Goal: Task Accomplishment & Management: Use online tool/utility

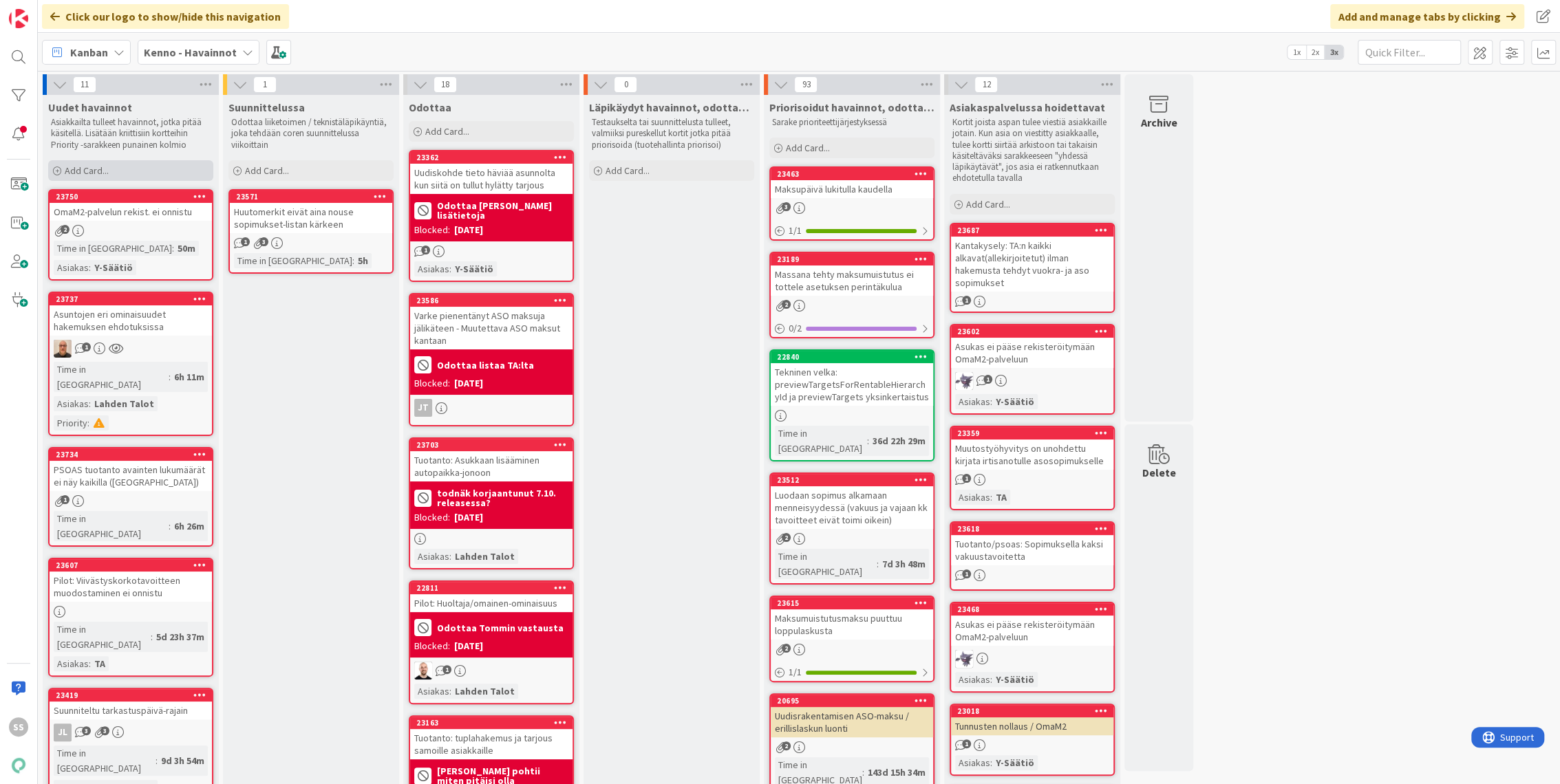
click at [99, 174] on span "Add Card..." at bounding box center [86, 170] width 44 height 13
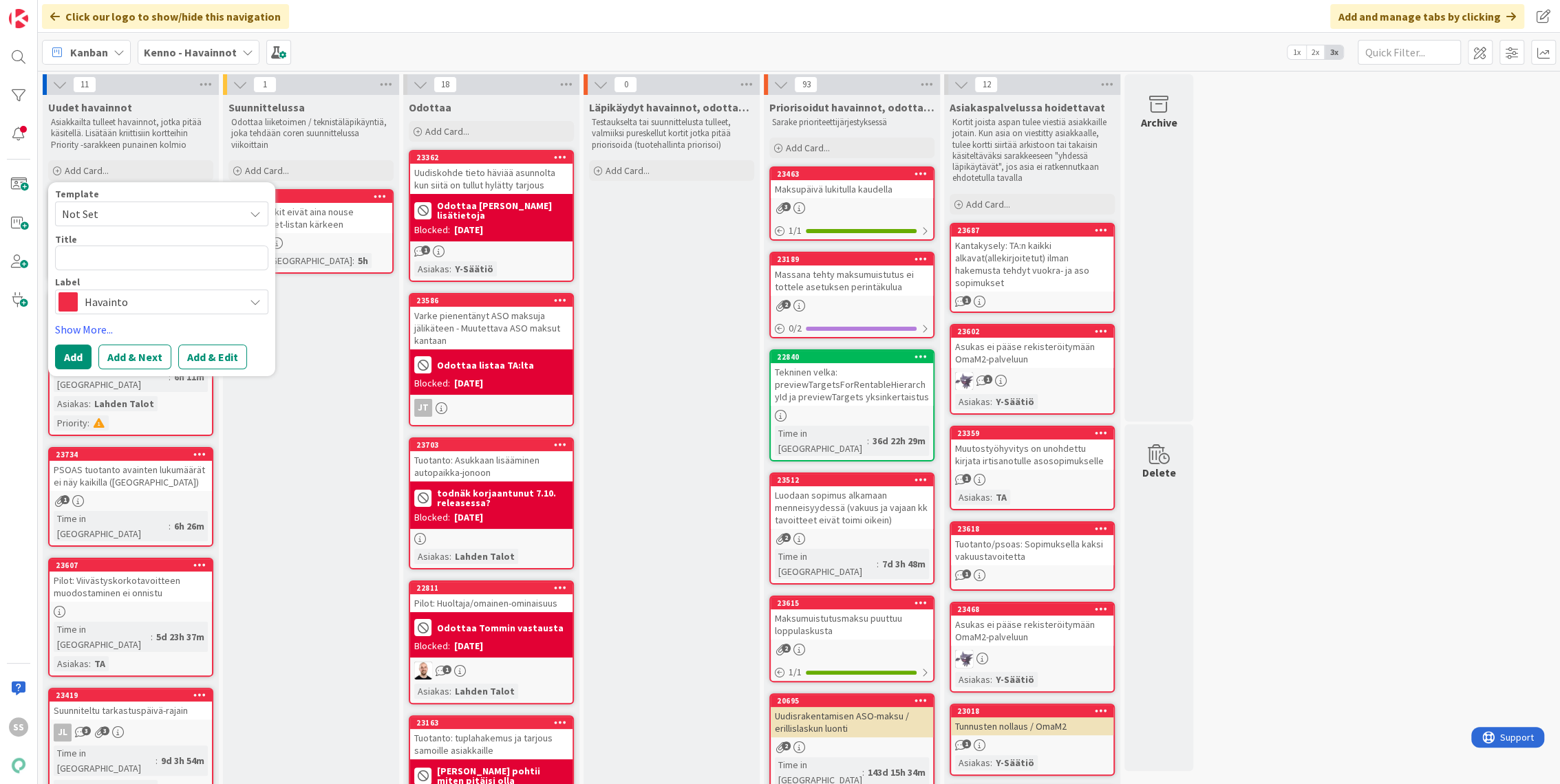
type textarea "x"
type textarea "H"
type textarea "x"
type textarea "Ha"
type textarea "x"
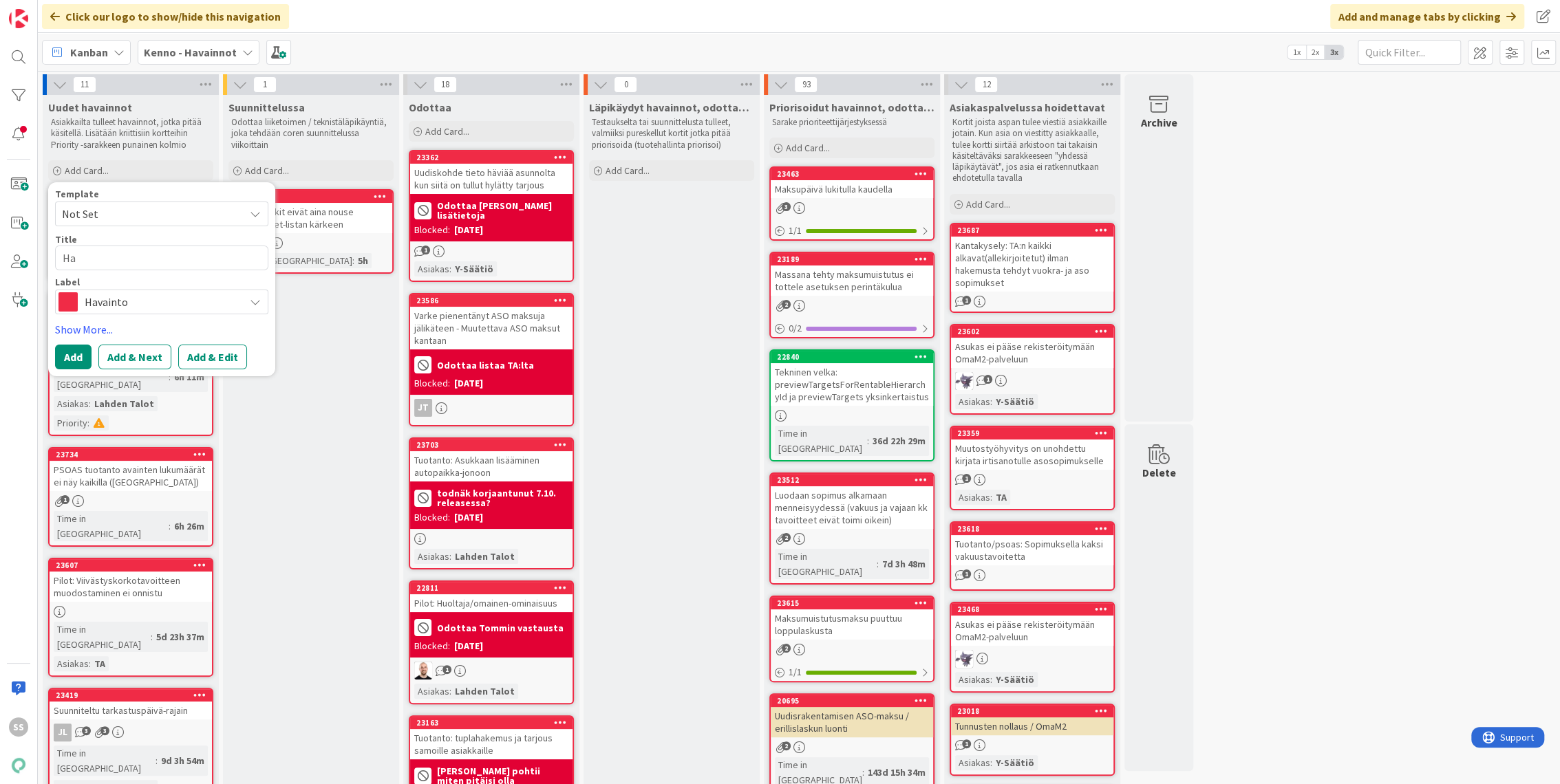
type textarea "Hak"
type textarea "x"
type textarea "Hake"
type textarea "x"
type textarea "Hakem"
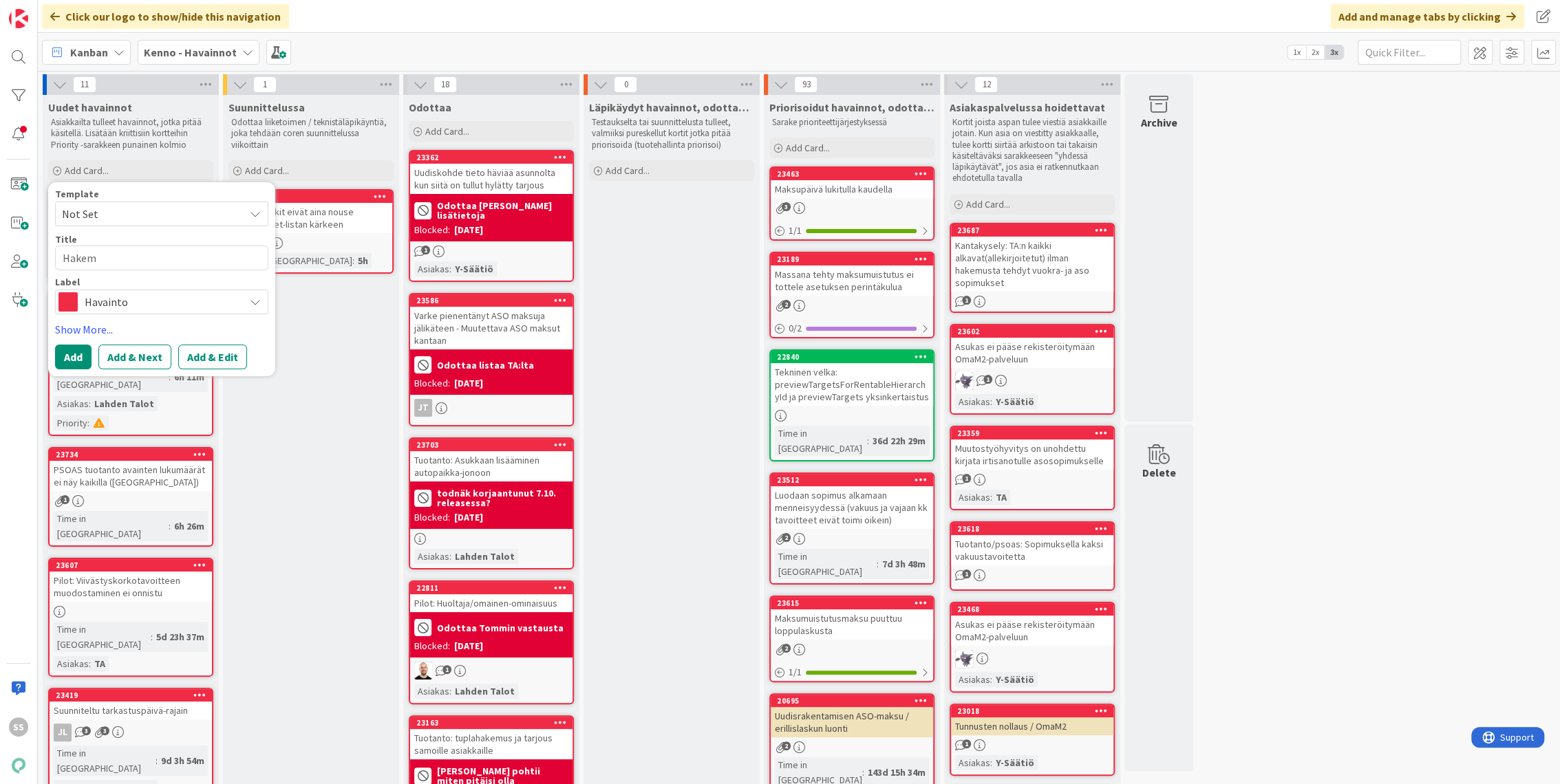
type textarea "x"
type textarea "Hakemu"
type textarea "x"
type textarea "Hakemuks"
type textarea "x"
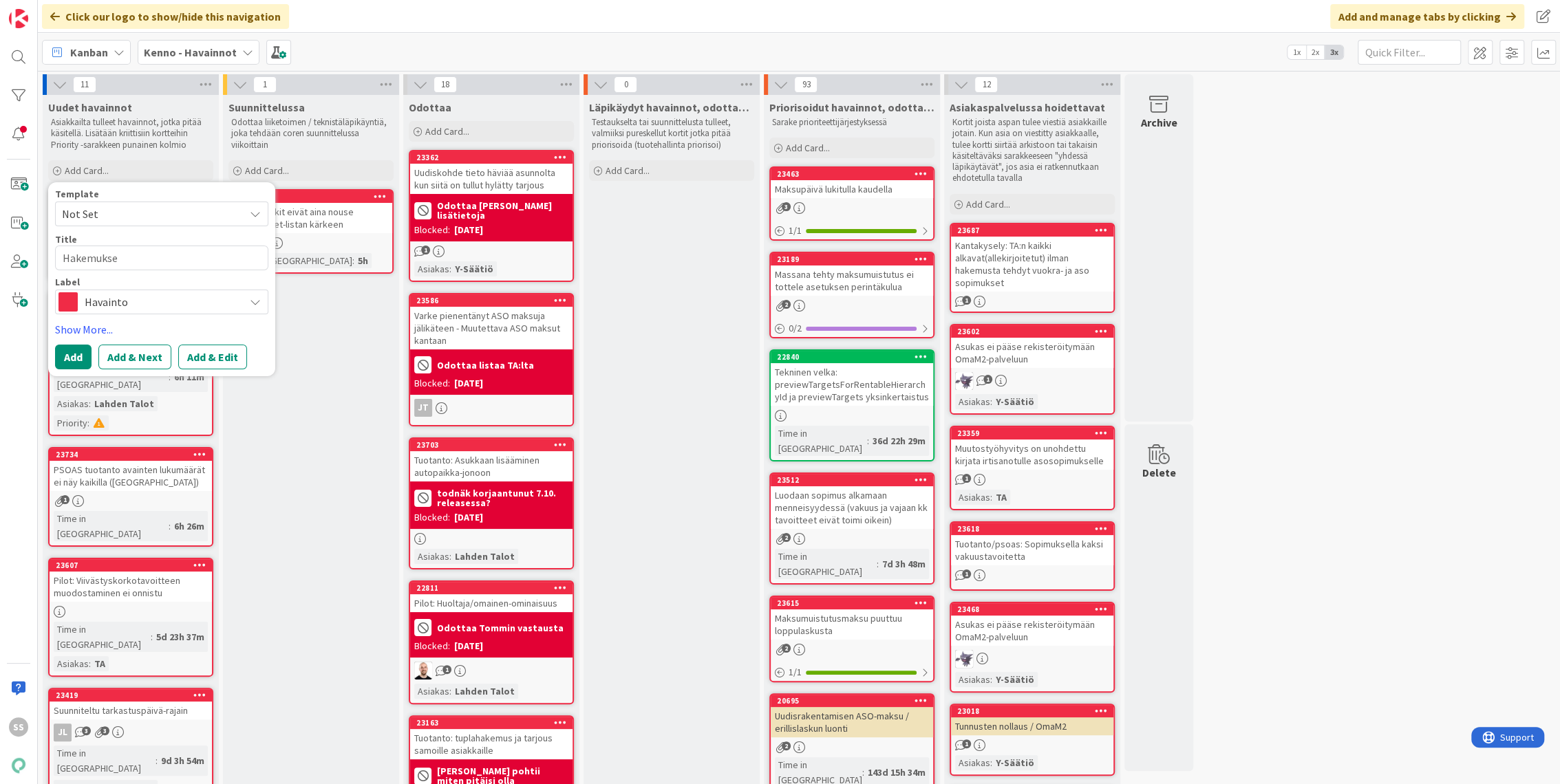
type textarea "Hakemuksel"
type textarea "x"
type textarea "Hakemuksell"
type textarea "x"
type textarea "Hakemukselle"
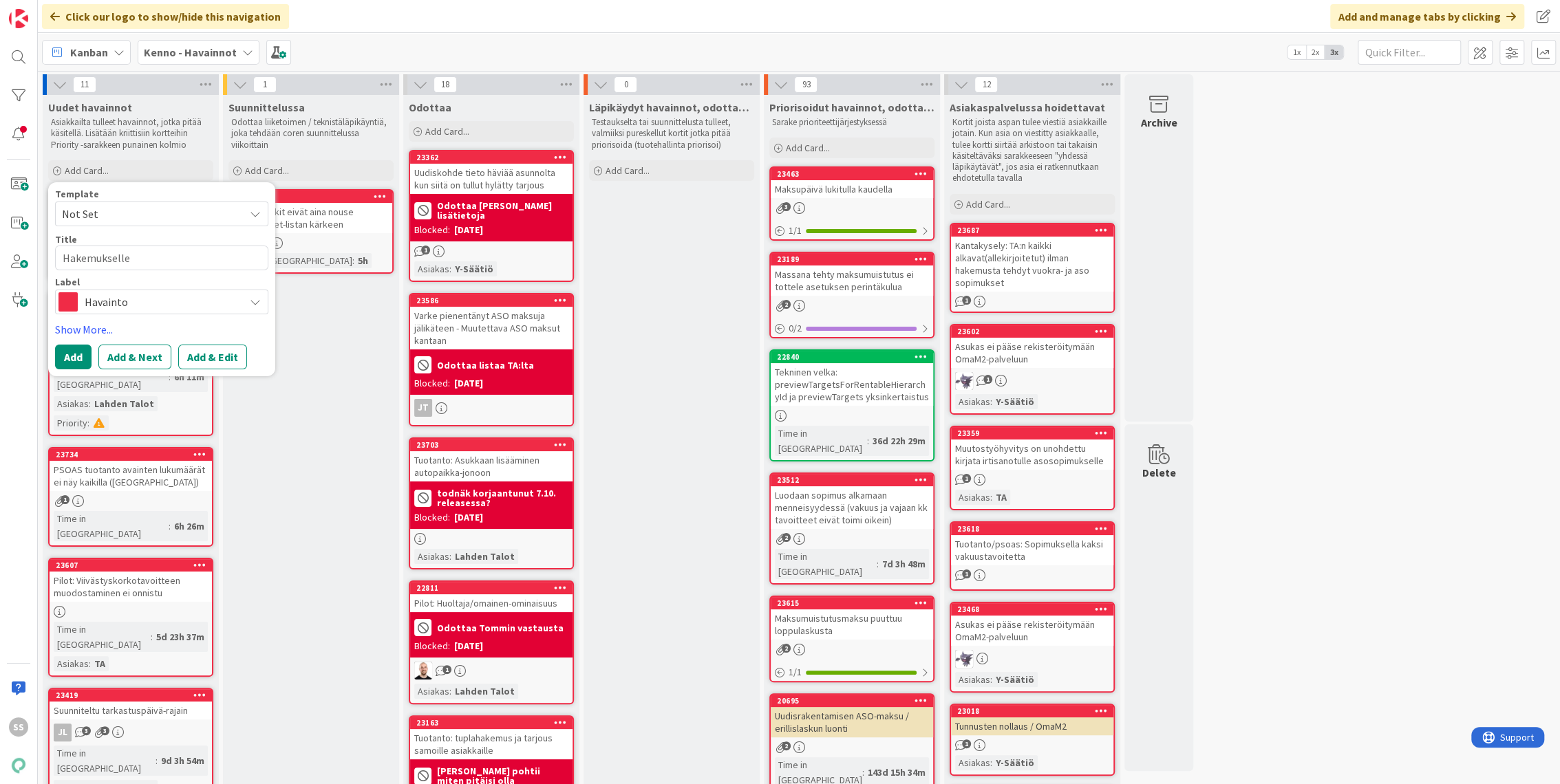
type textarea "x"
type textarea "Hakemukselle"
type textarea "x"
type textarea "Hakemukselle i"
type textarea "x"
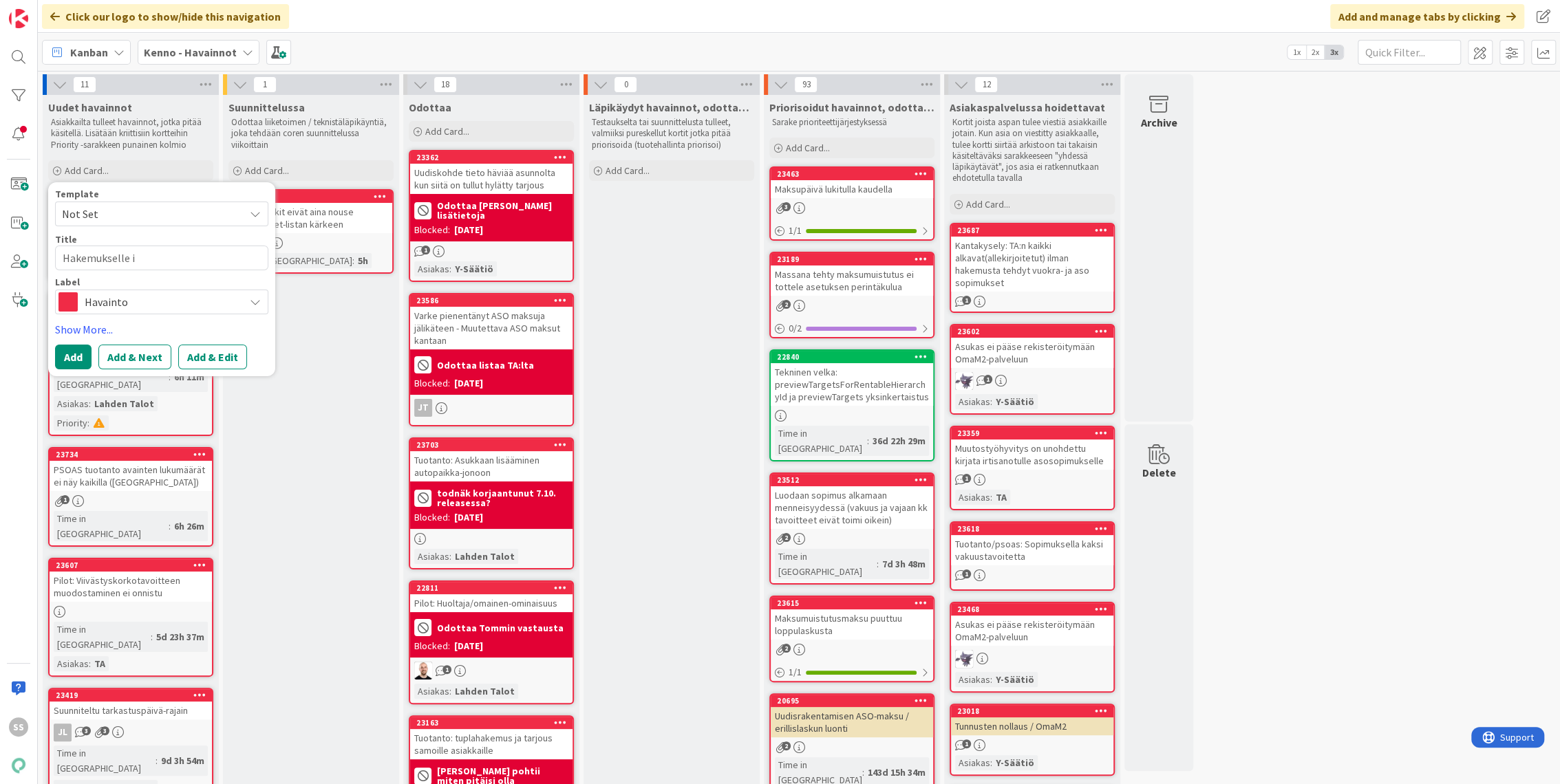
type textarea "Hakemukselle ih"
type textarea "x"
type textarea "Hakemukselle ihm"
type textarea "x"
type textarea "Hakemukselle ih"
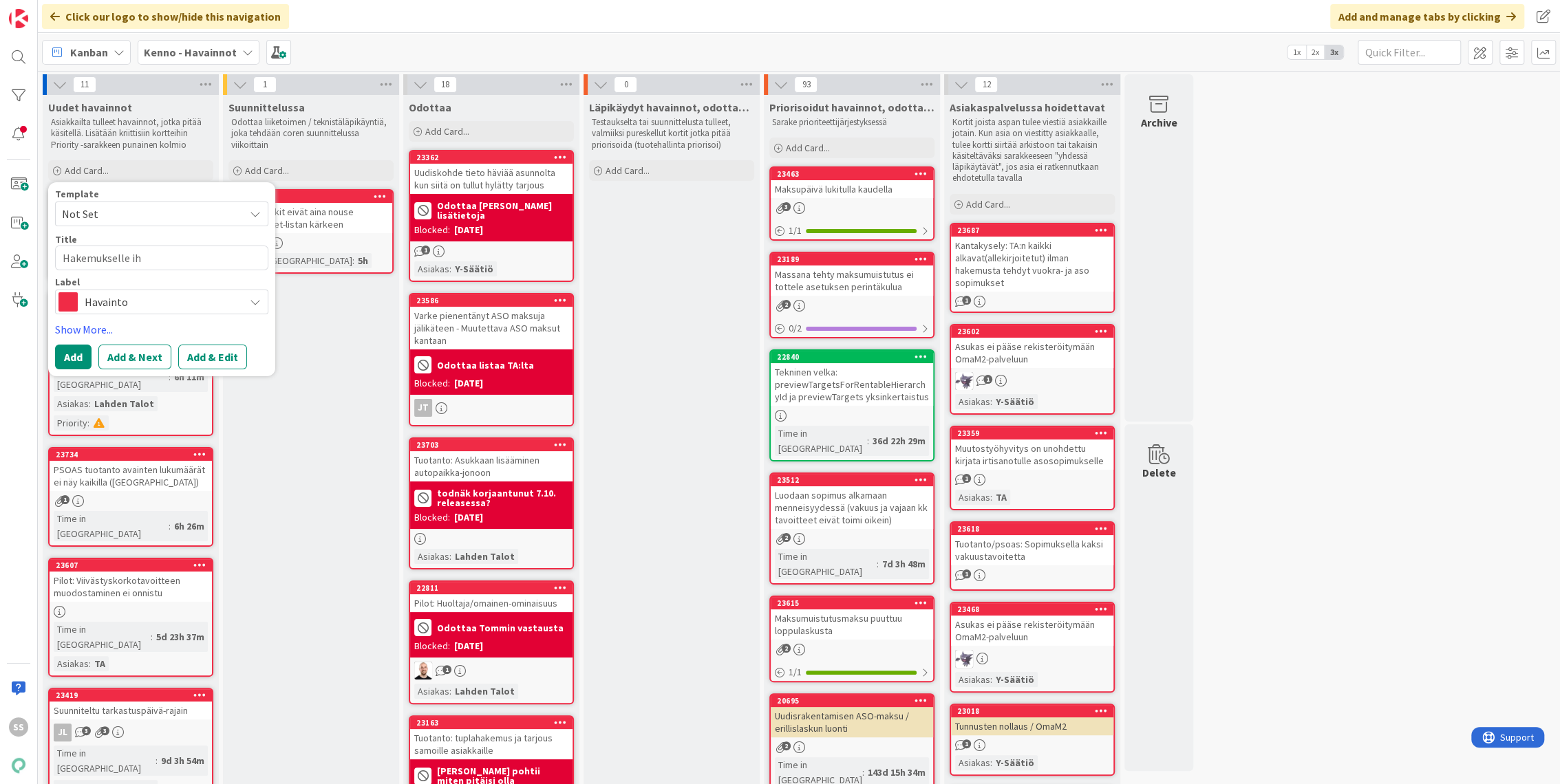
type textarea "x"
type textarea "Hakemukselle i"
type textarea "x"
type textarea "Hakemukselle"
type textarea "x"
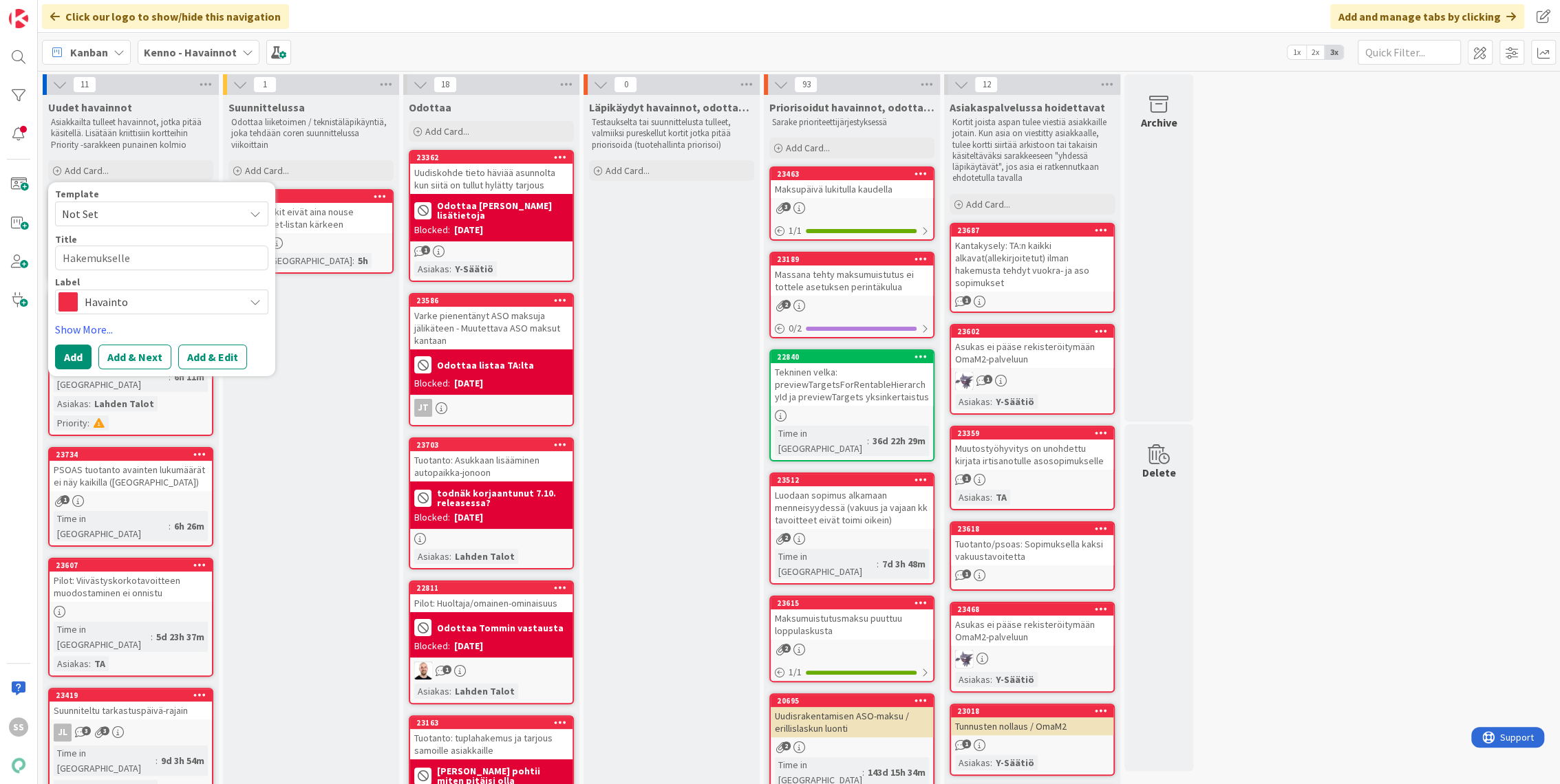
type textarea "Hakemukselle a"
type textarea "x"
type textarea "Hakemukselle"
type textarea "x"
type textarea "Hakemukselle @"
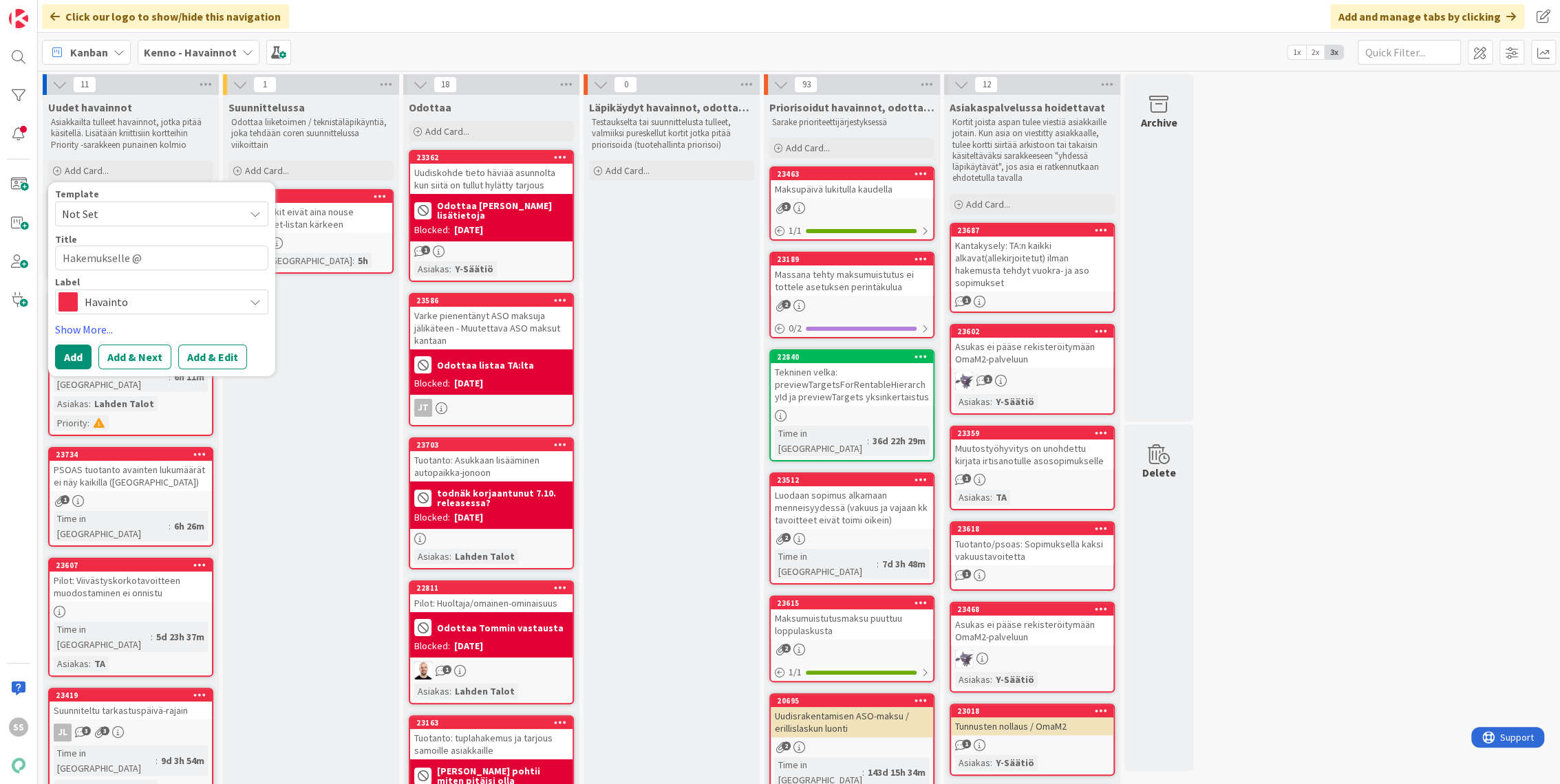
type textarea "x"
type textarea "Hakemukselle @p"
type textarea "x"
type textarea "Hakemukselle @pa"
type textarea "x"
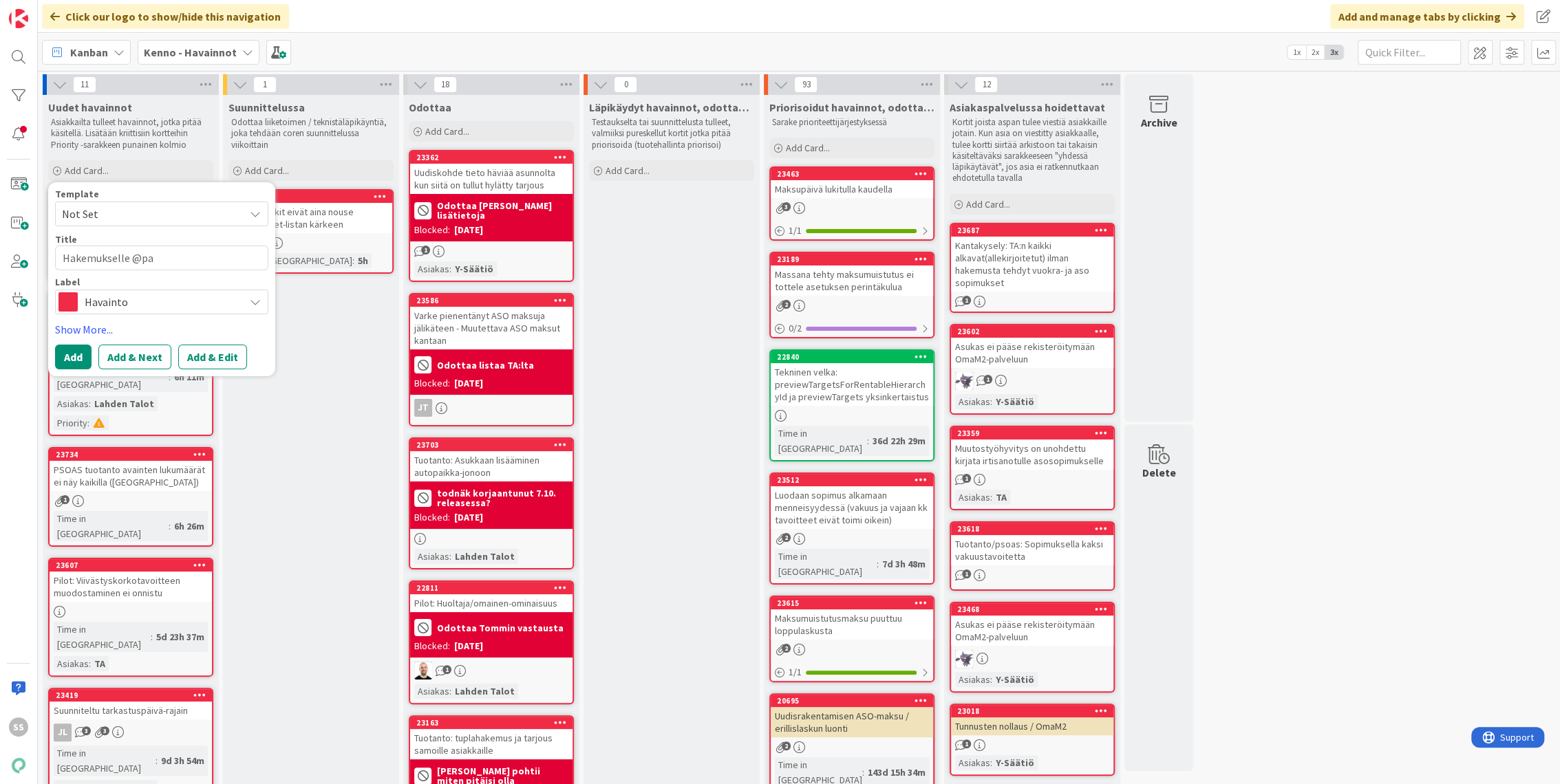
type textarea "Hakemukselle @pan"
type textarea "x"
type textarea "Hakemukselle @pand"
type textarea "x"
type textarea "Hakemukselle @pandi"
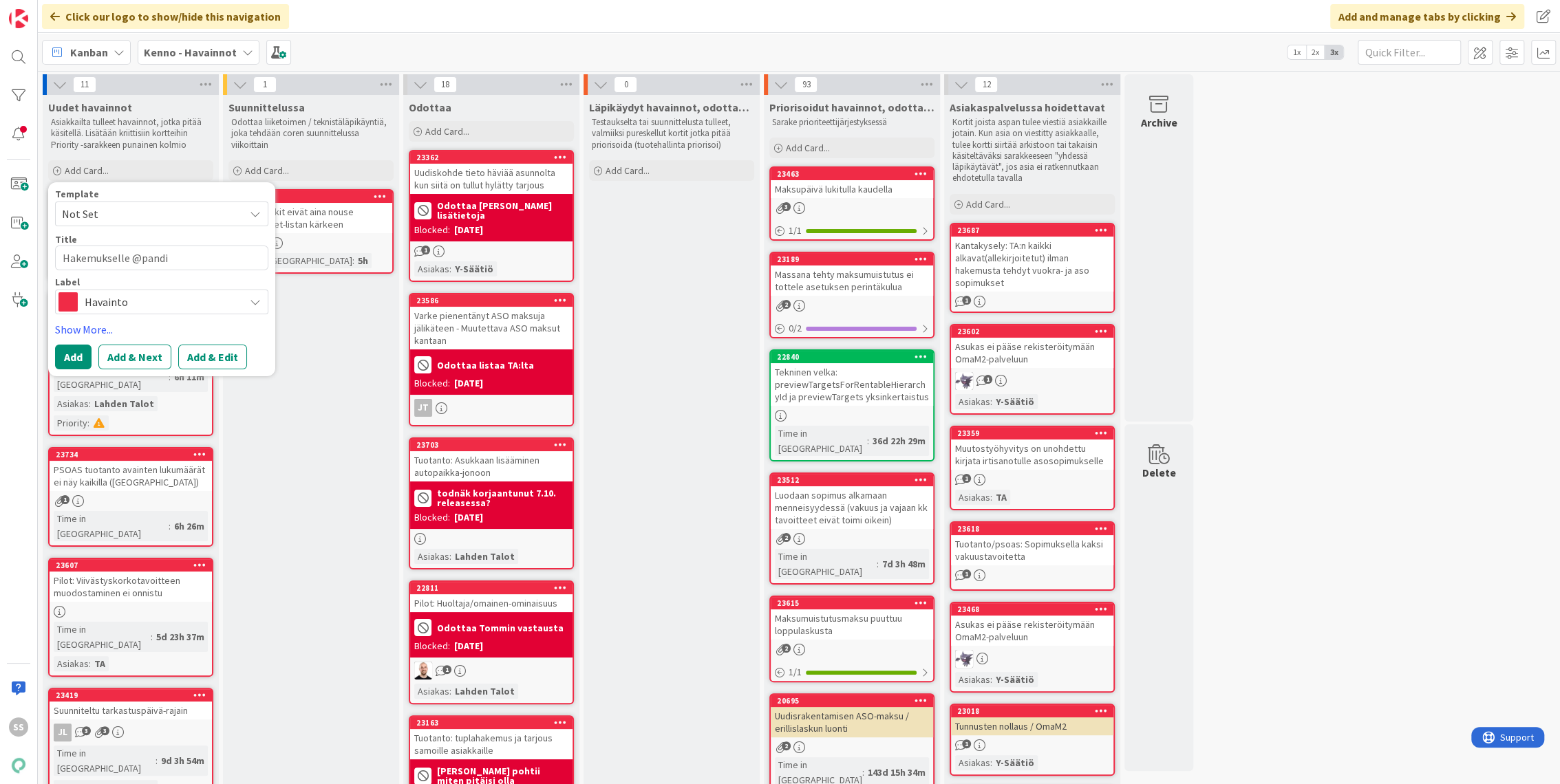
type textarea "x"
type textarea "Hakemukselle @pandia"
type textarea "x"
type textarea "Hakemukselle @pandia."
type textarea "x"
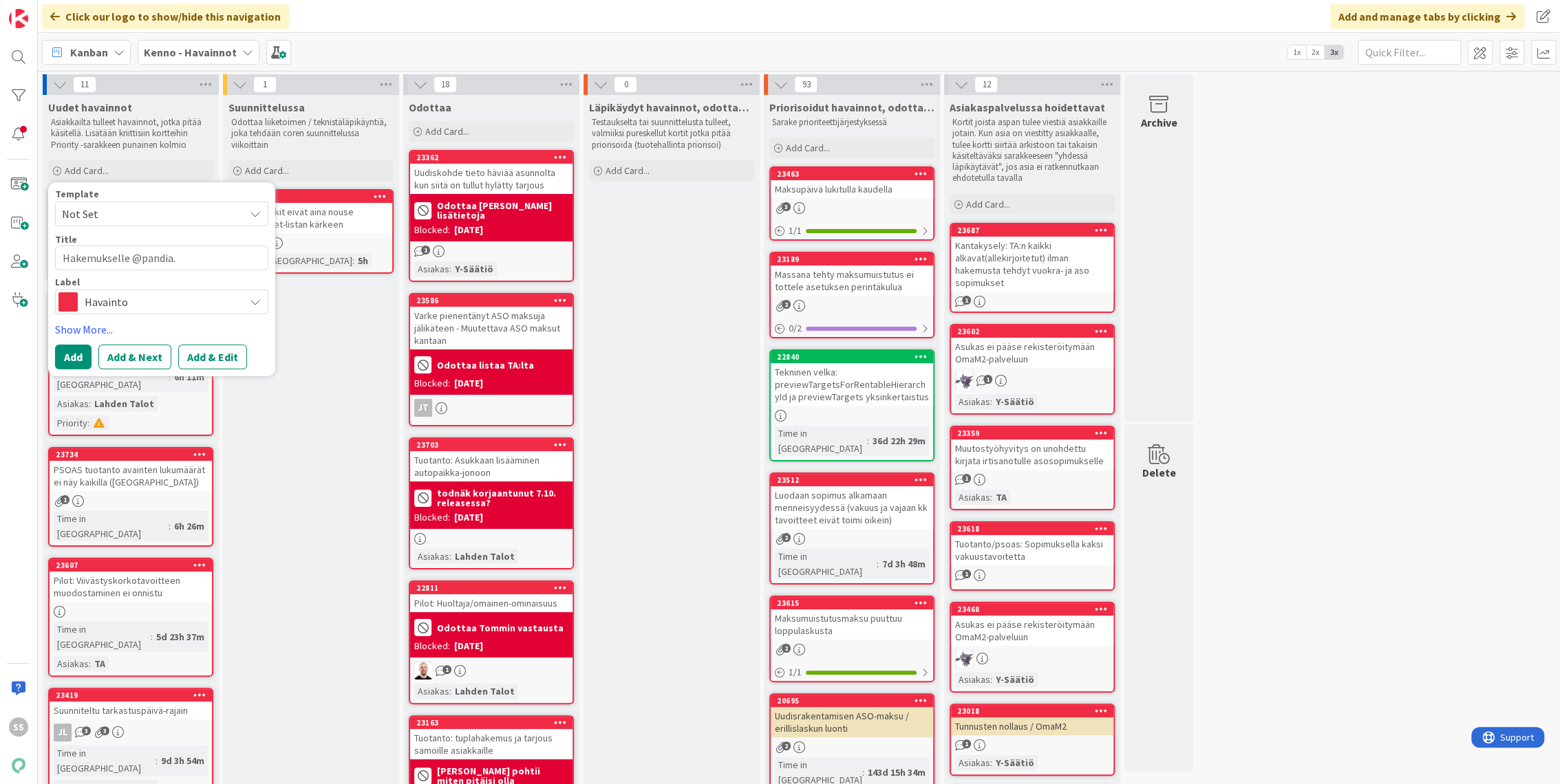
type textarea "Hakemukselle @pandia.f"
type textarea "x"
type textarea "Hakemukselle @[DOMAIN_NAME]"
type textarea "x"
type textarea "Hakemukselle @[DOMAIN_NAME]"
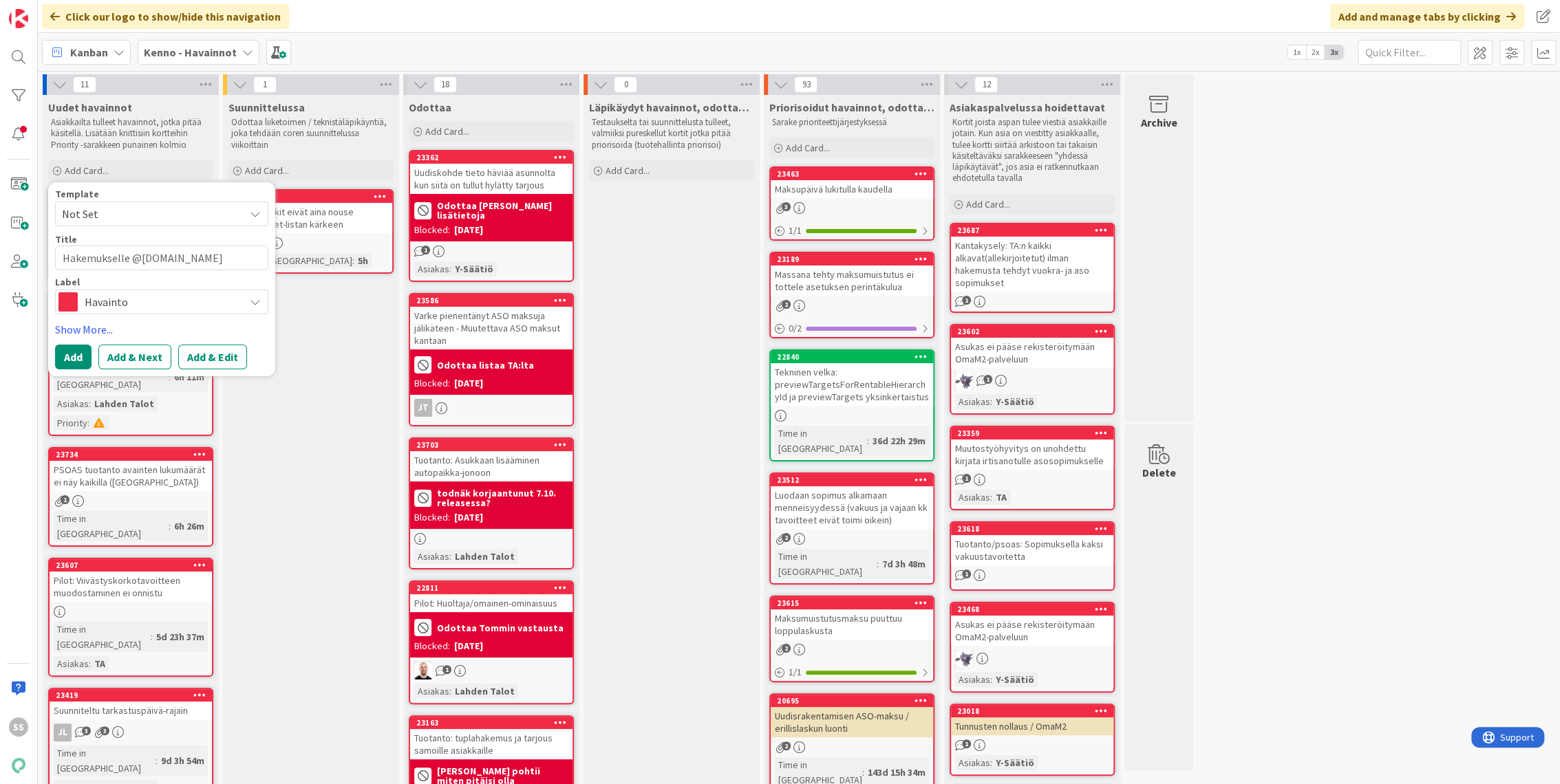
type textarea "x"
type textarea "Hakemukselle @[DOMAIN_NAME] s"
type textarea "x"
type textarea "Hakemukselle @[DOMAIN_NAME] sä"
type textarea "x"
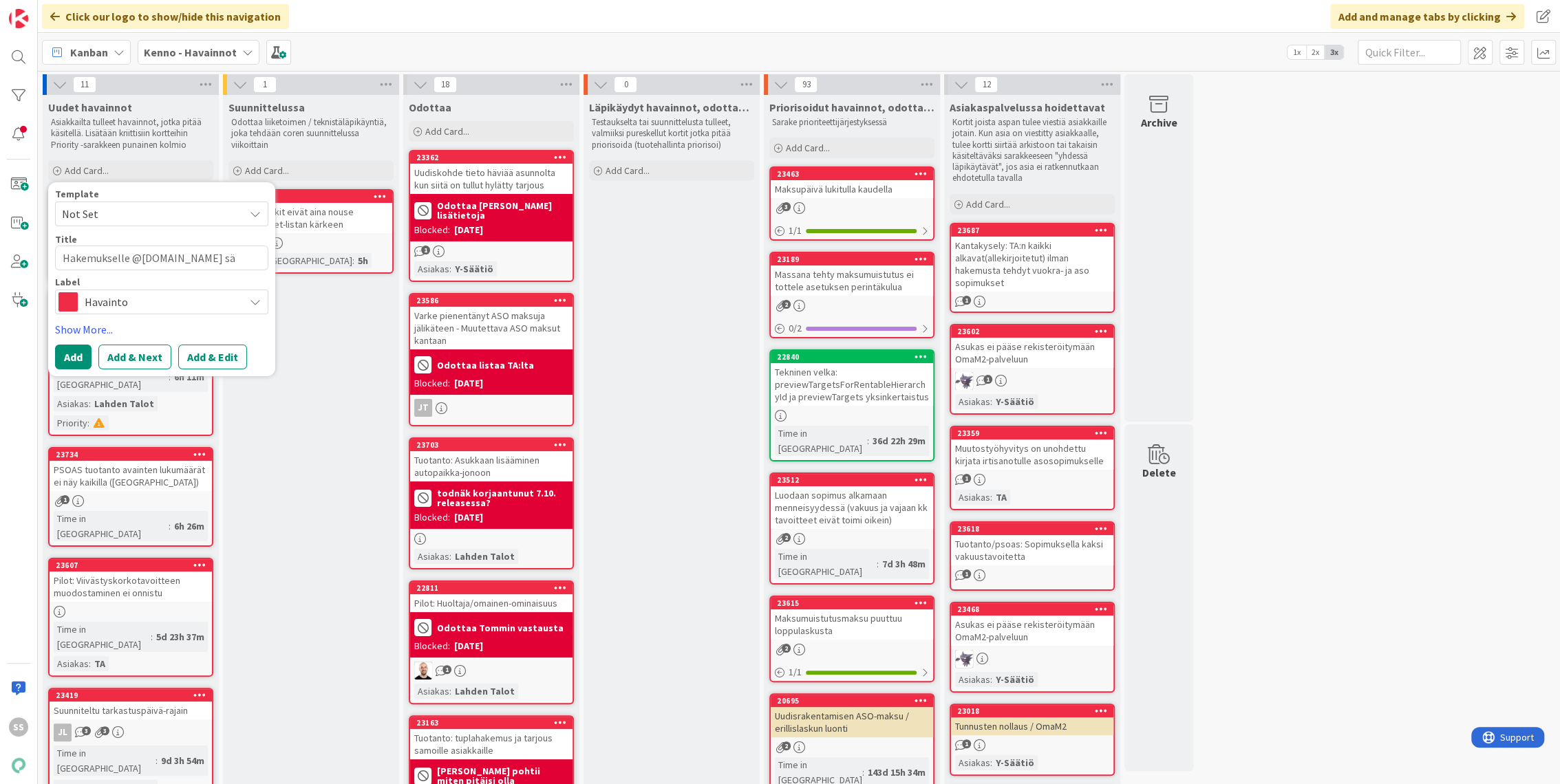
type textarea "Hakemukselle @[DOMAIN_NAME] säh"
type textarea "x"
type textarea "Hakemukselle @[DOMAIN_NAME] sähk"
type textarea "x"
type textarea "Hakemukselle @[DOMAIN_NAME] sähkö"
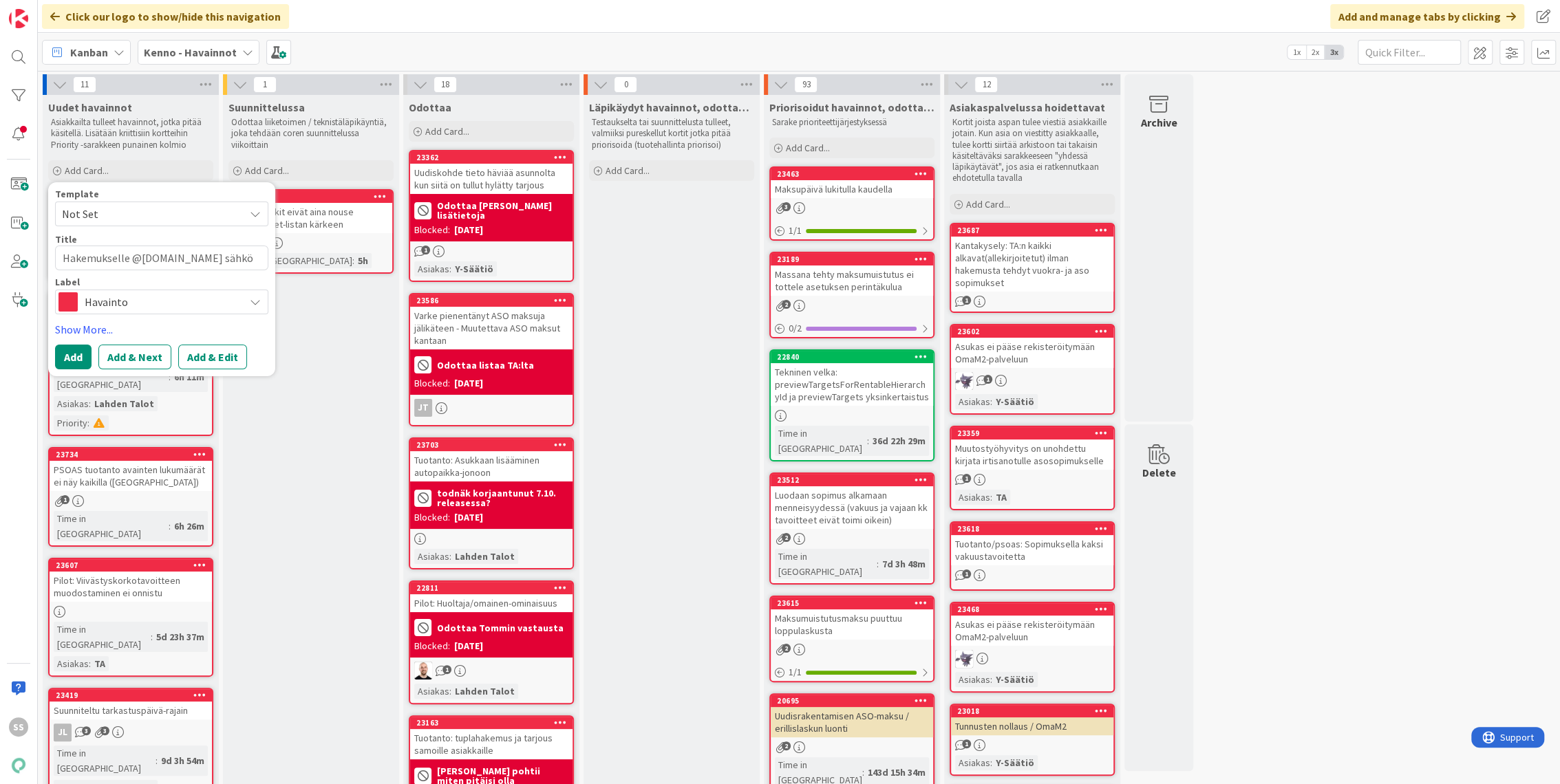
type textarea "x"
type textarea "Hakemukselle @[DOMAIN_NAME] sähköp"
type textarea "x"
type textarea "Hakemukselle @[DOMAIN_NAME] sähköpo"
type textarea "x"
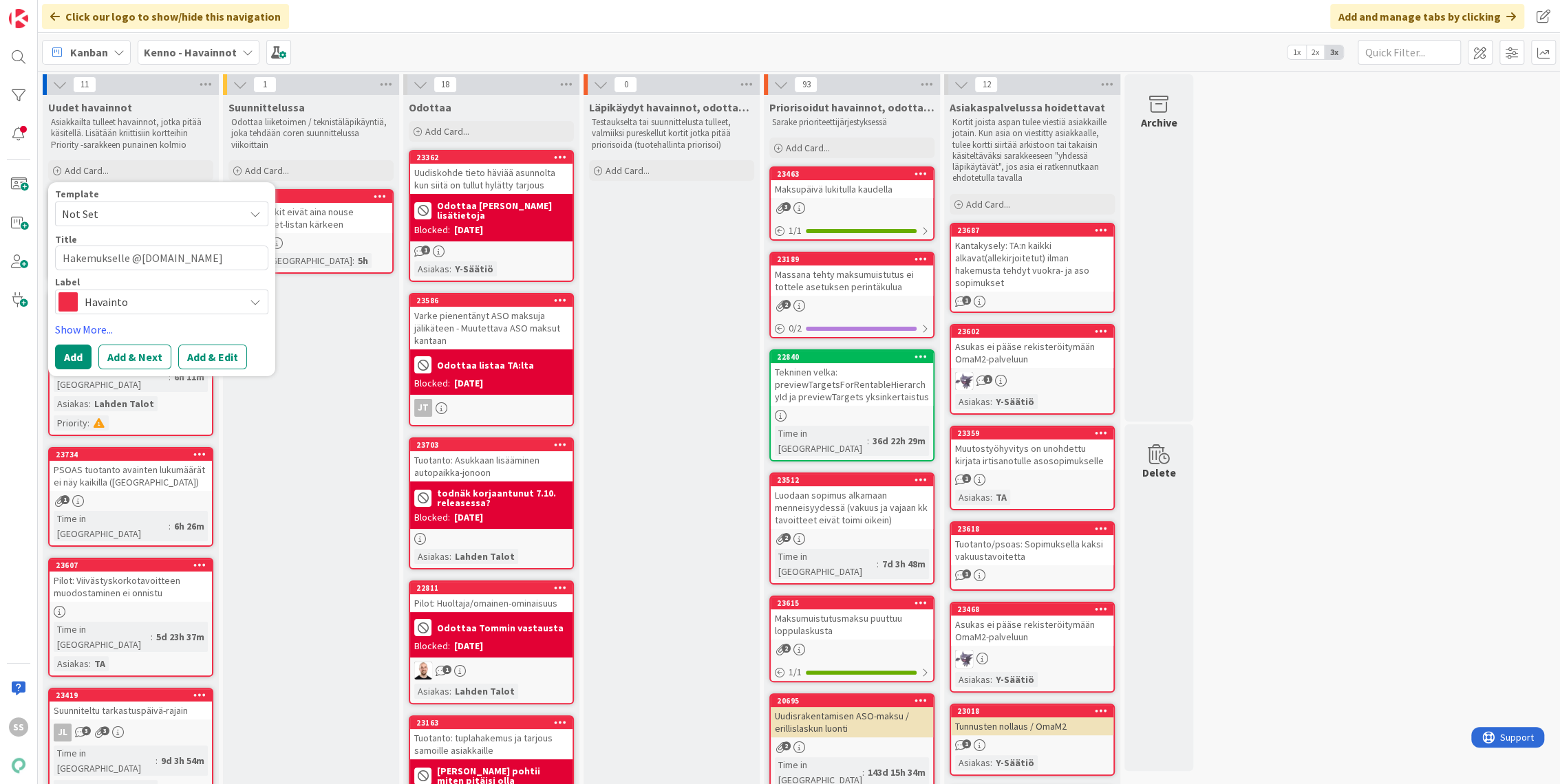
type textarea "Hakemukselle @[DOMAIN_NAME] sähköpos"
type textarea "x"
type textarea "Hakemukselle @[DOMAIN_NAME] sähköpost"
type textarea "x"
type textarea "Hakemukselle @[DOMAIN_NAME] sähköpostis"
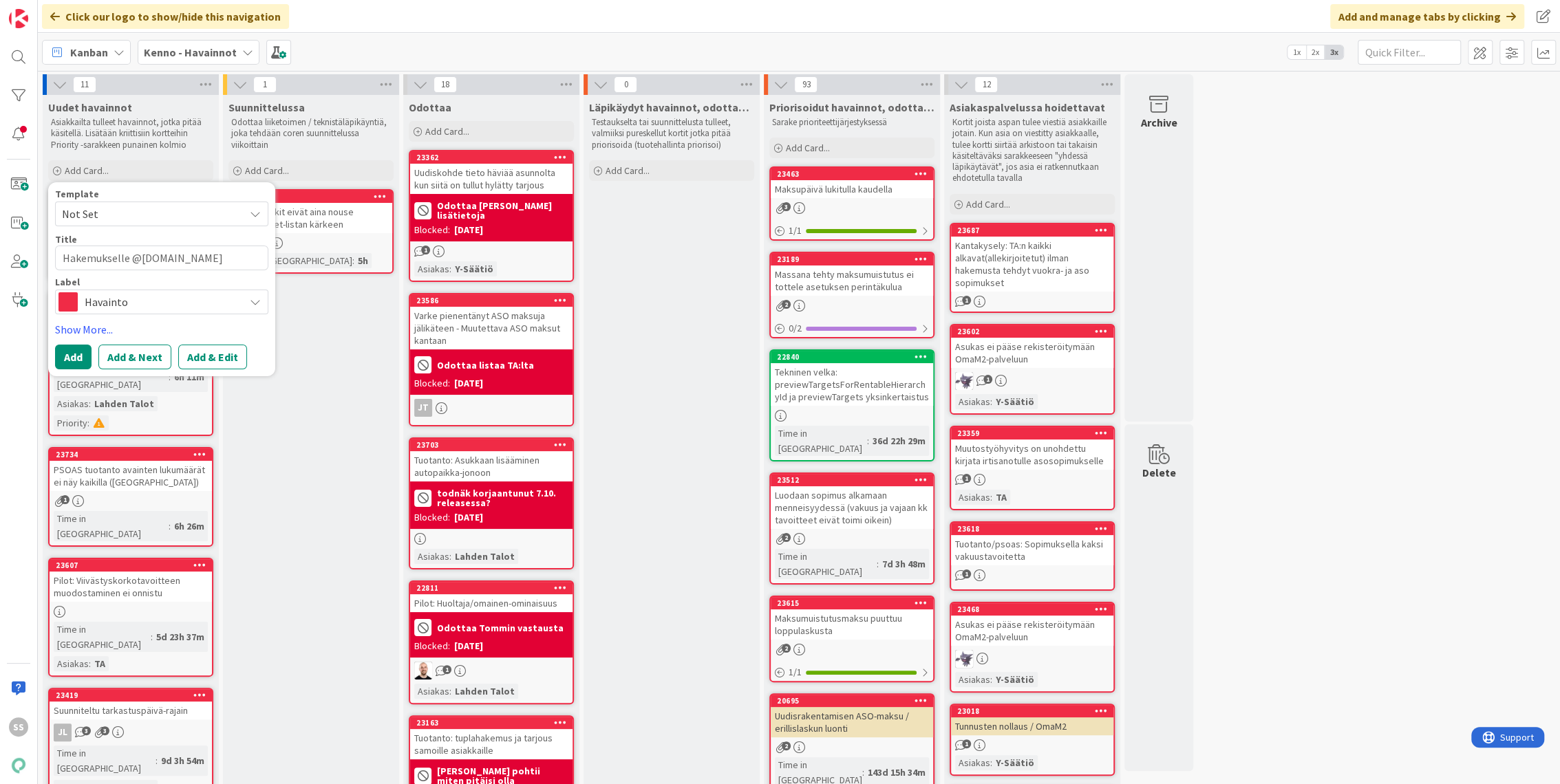
type textarea "x"
type textarea "Hakemukselle @[DOMAIN_NAME] sähköpostist"
type textarea "x"
type textarea "Hakemukselle @[DOMAIN_NAME] sähköpostis"
type textarea "x"
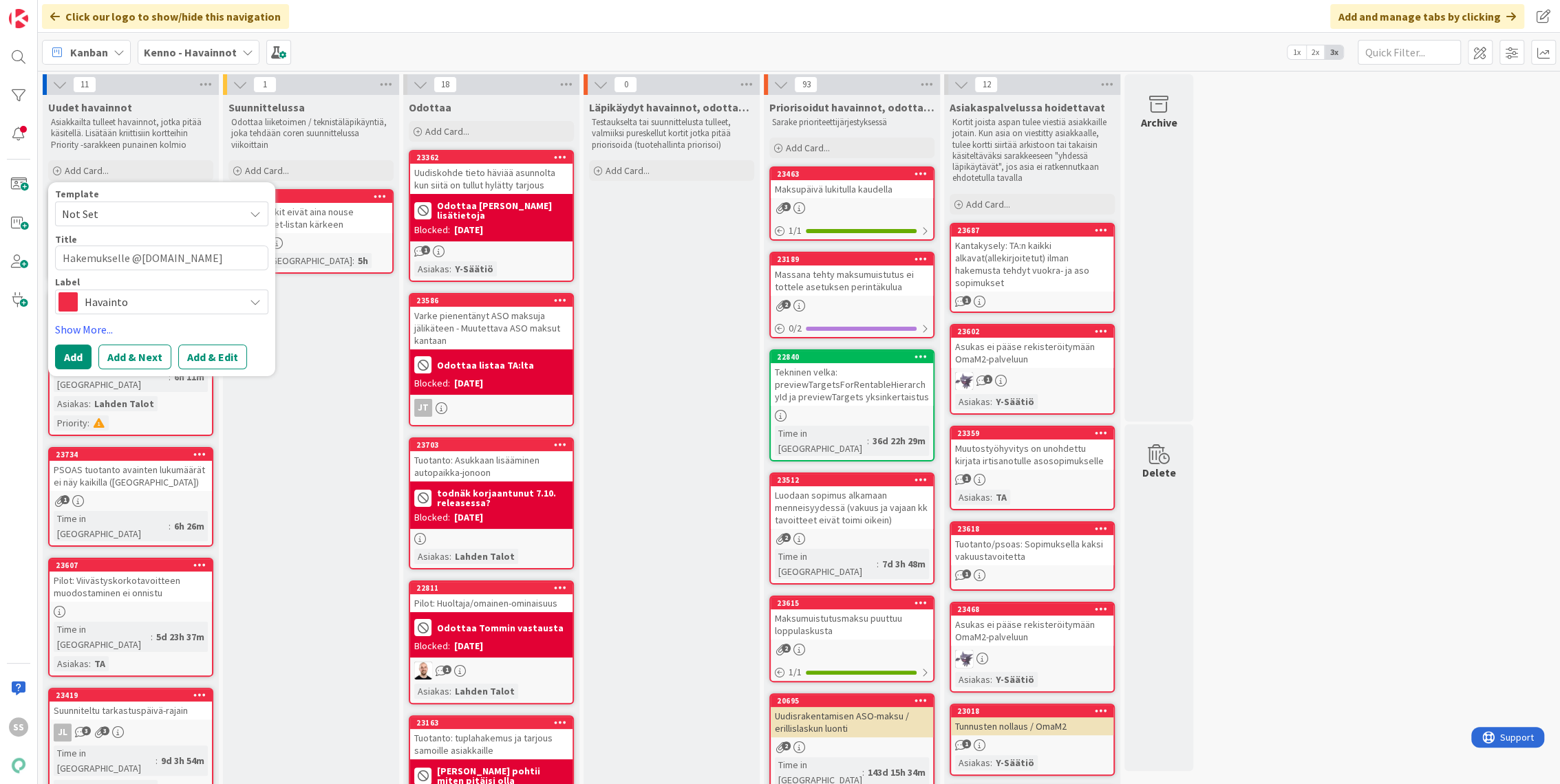
type textarea "Hakemukselle @[DOMAIN_NAME] sähköpostiso"
type textarea "x"
type textarea "Hakemukselle @[DOMAIN_NAME] sähköpostis"
type textarea "x"
type textarea "Hakemukselle @[DOMAIN_NAME] sähköposti"
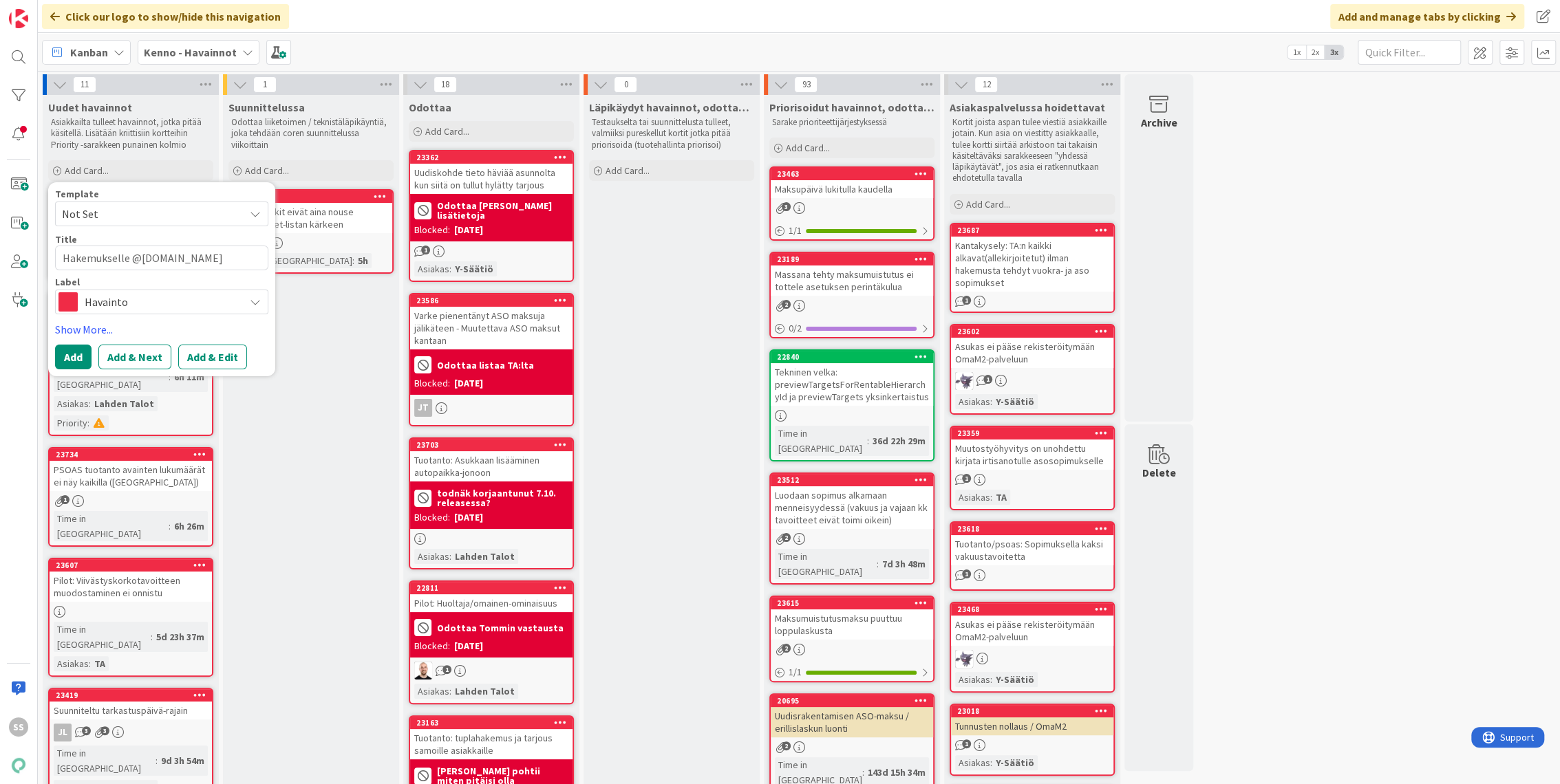
type textarea "x"
type textarea "Hakemukselle @[DOMAIN_NAME] sähköpostio"
type textarea "x"
type textarea "Hakemukselle @[DOMAIN_NAME] sähköpostios"
type textarea "x"
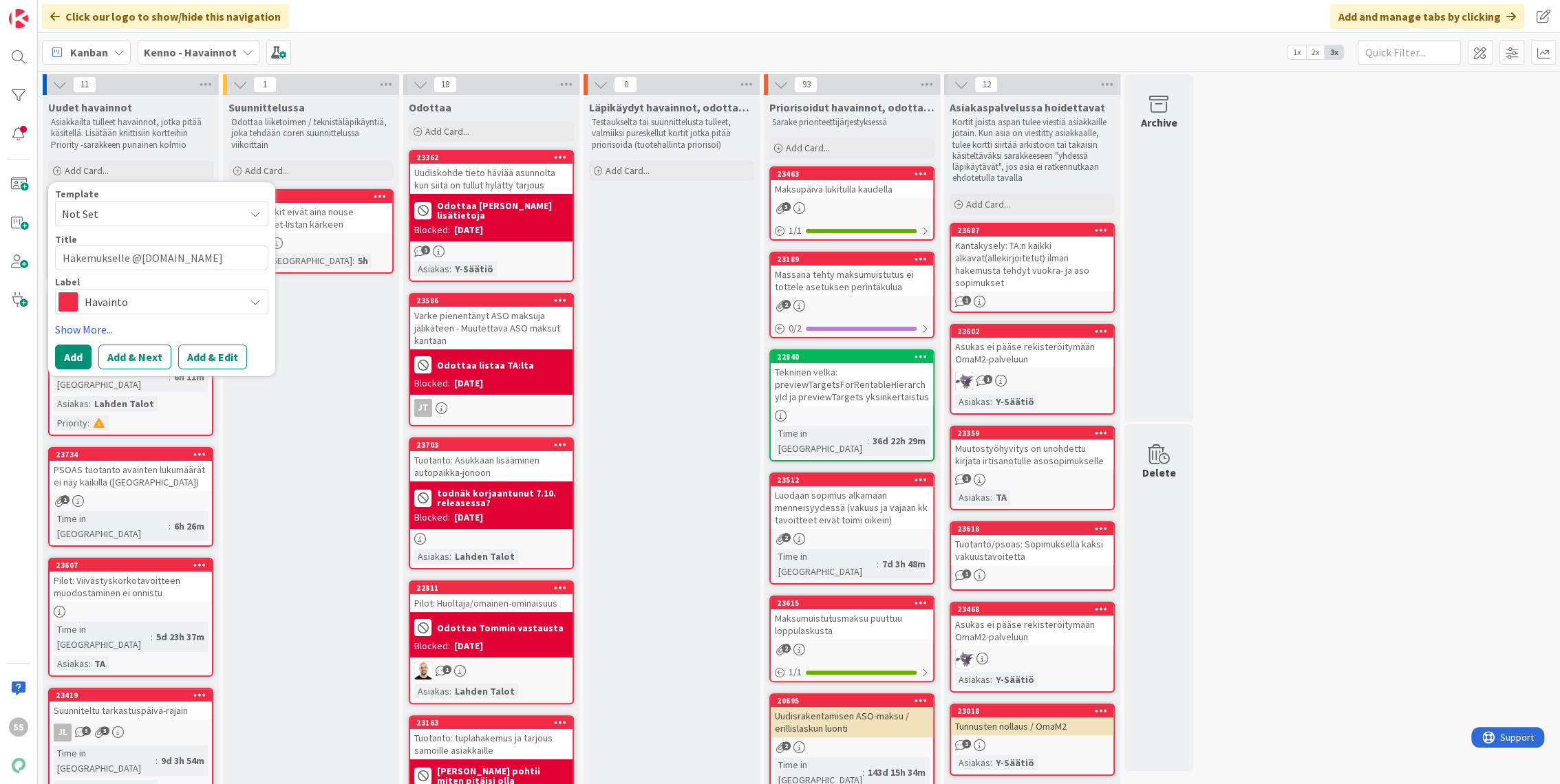
type textarea "Hakemukselle @[DOMAIN_NAME] sähköpostioso"
type textarea "x"
type textarea "Hakemukselle @[DOMAIN_NAME] sähköpostiosoi"
type textarea "x"
type textarea "Hakemukselle @[DOMAIN_NAME] sähköpostiosoit"
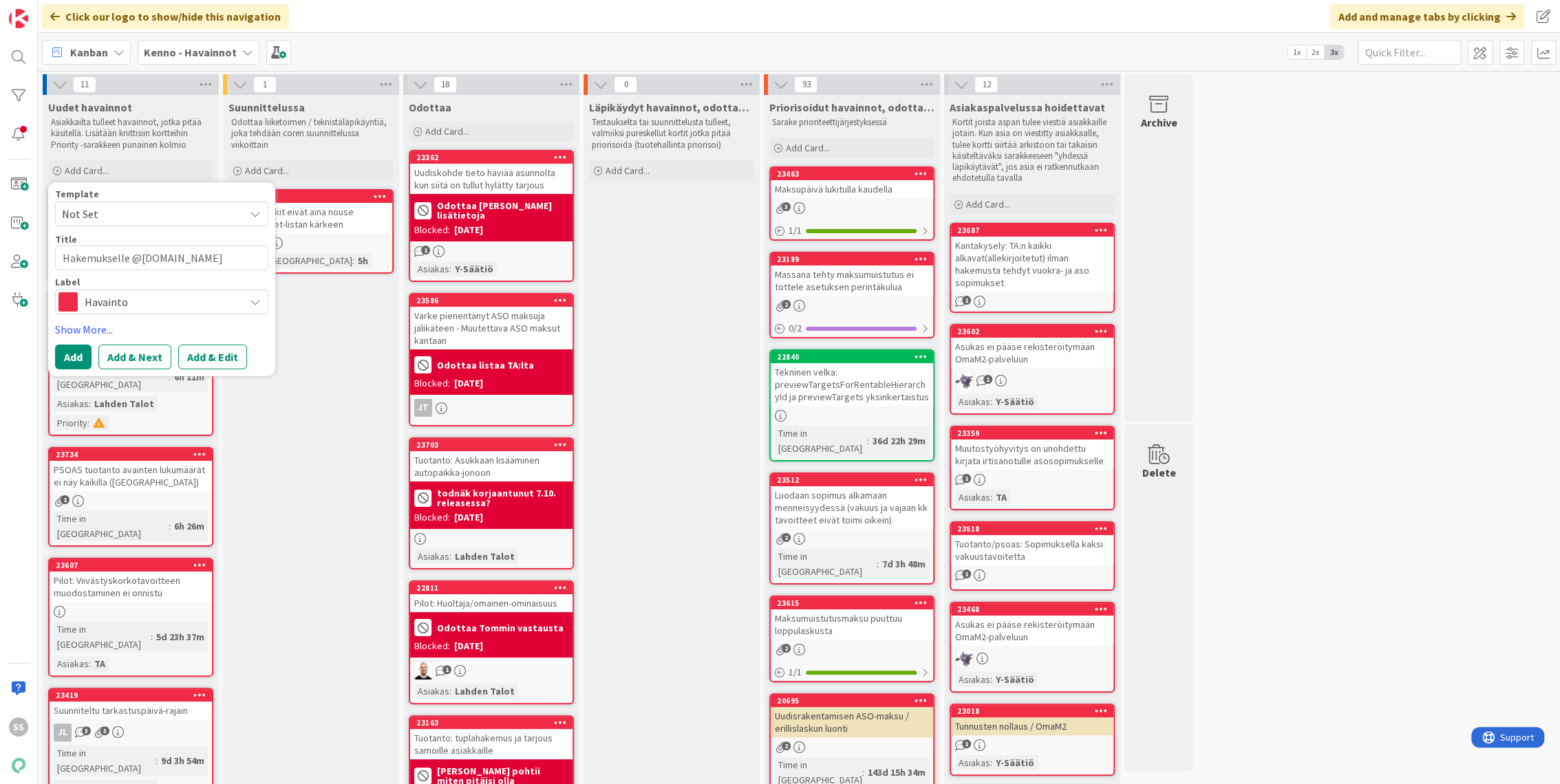
type textarea "x"
type textarea "Hakemukselle @[DOMAIN_NAME] sähköpostiosoite"
click at [221, 359] on button "Add & Edit" at bounding box center [213, 357] width 69 height 25
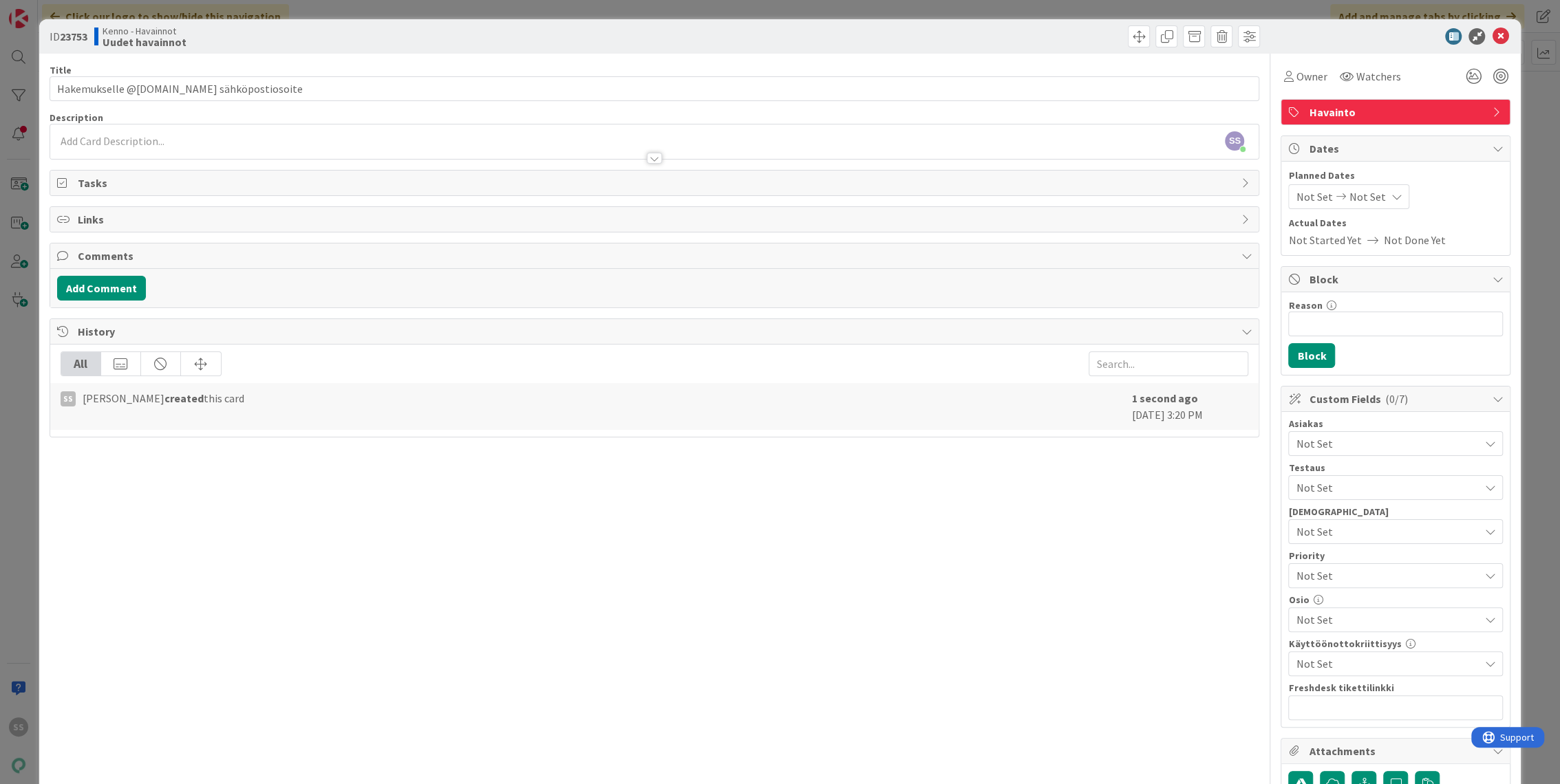
click at [378, 137] on div "SS [PERSON_NAME] just joined" at bounding box center [655, 141] width 1210 height 34
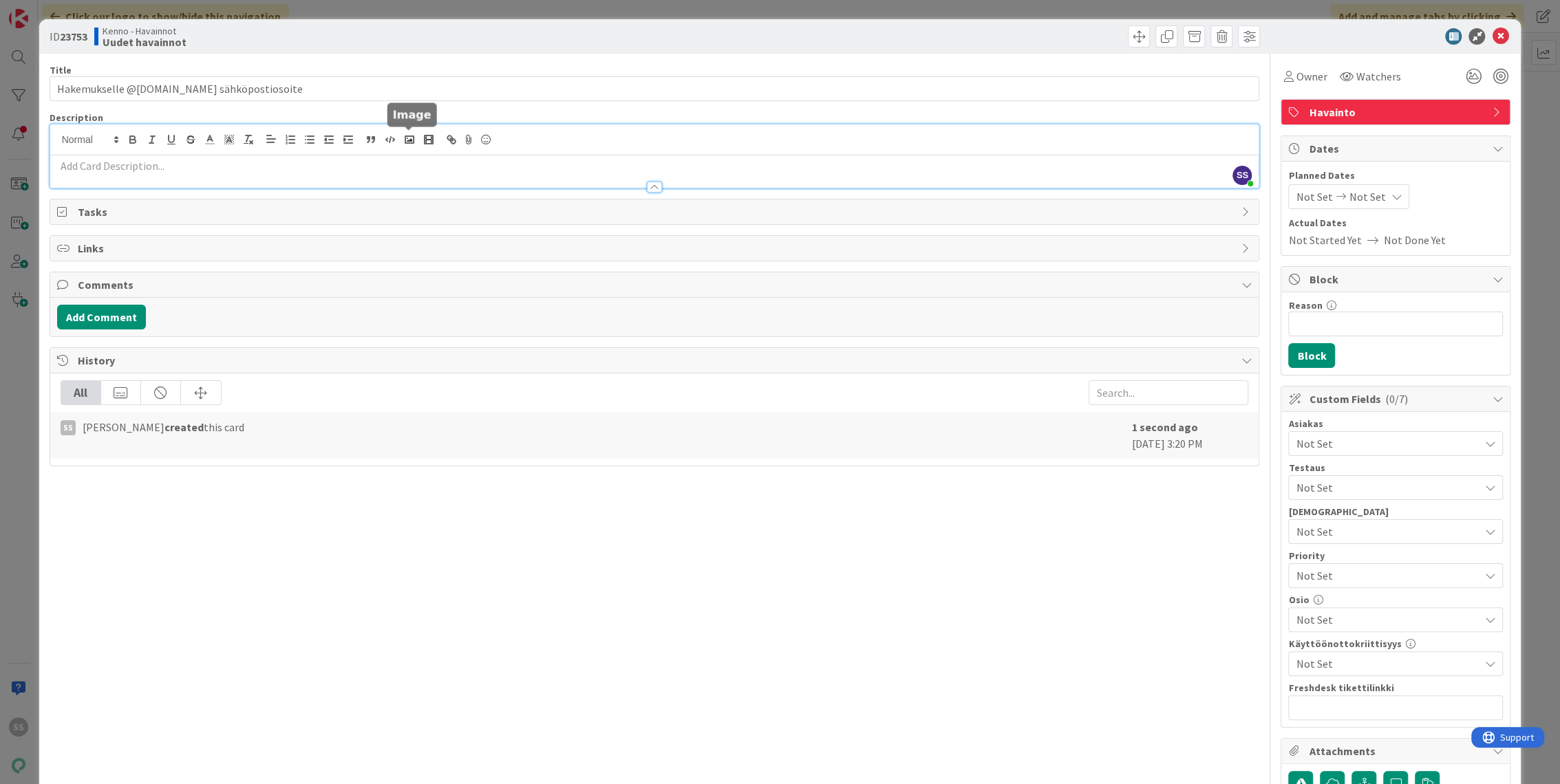
paste div
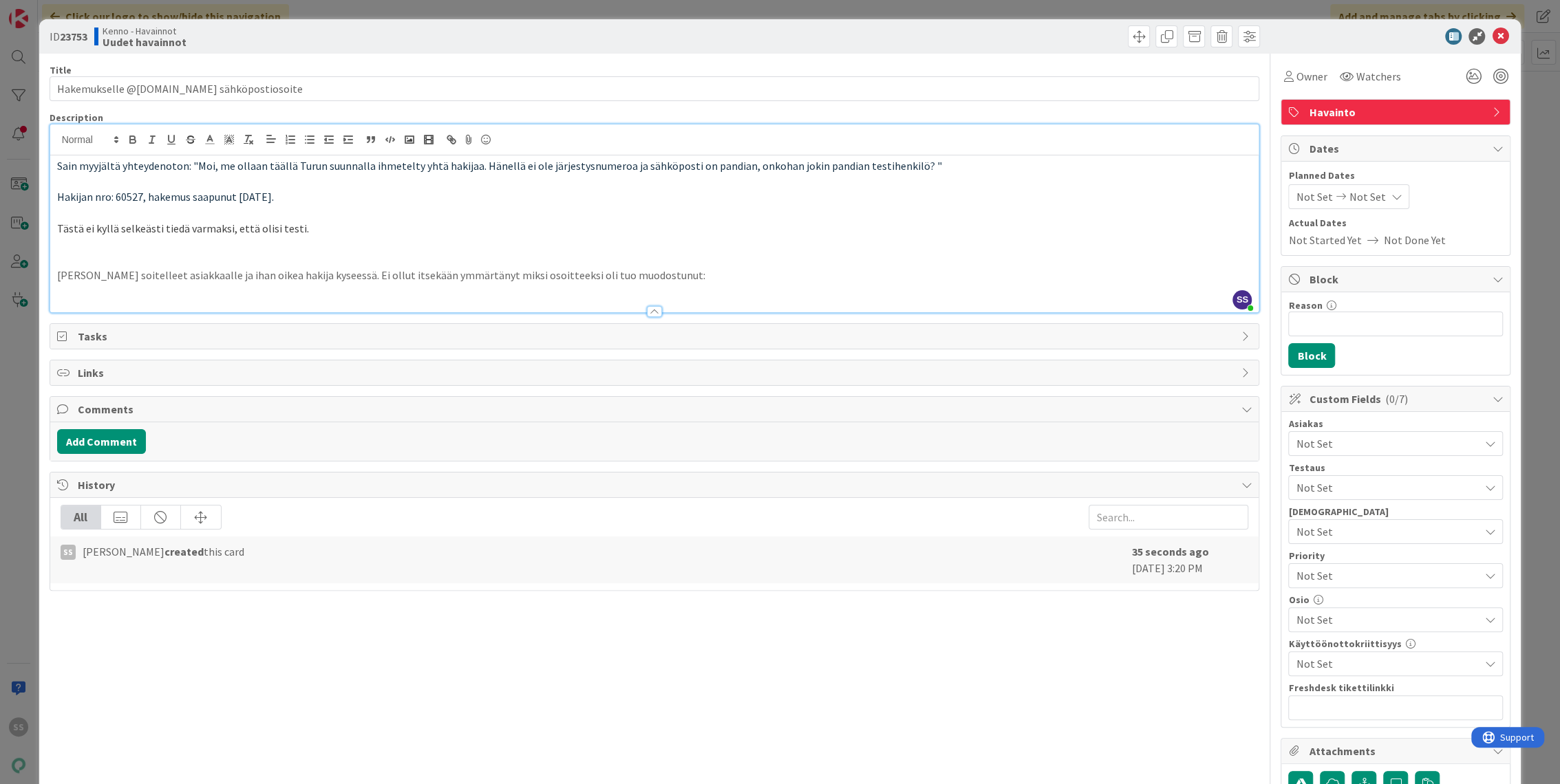
click at [695, 284] on p at bounding box center [655, 291] width 1196 height 16
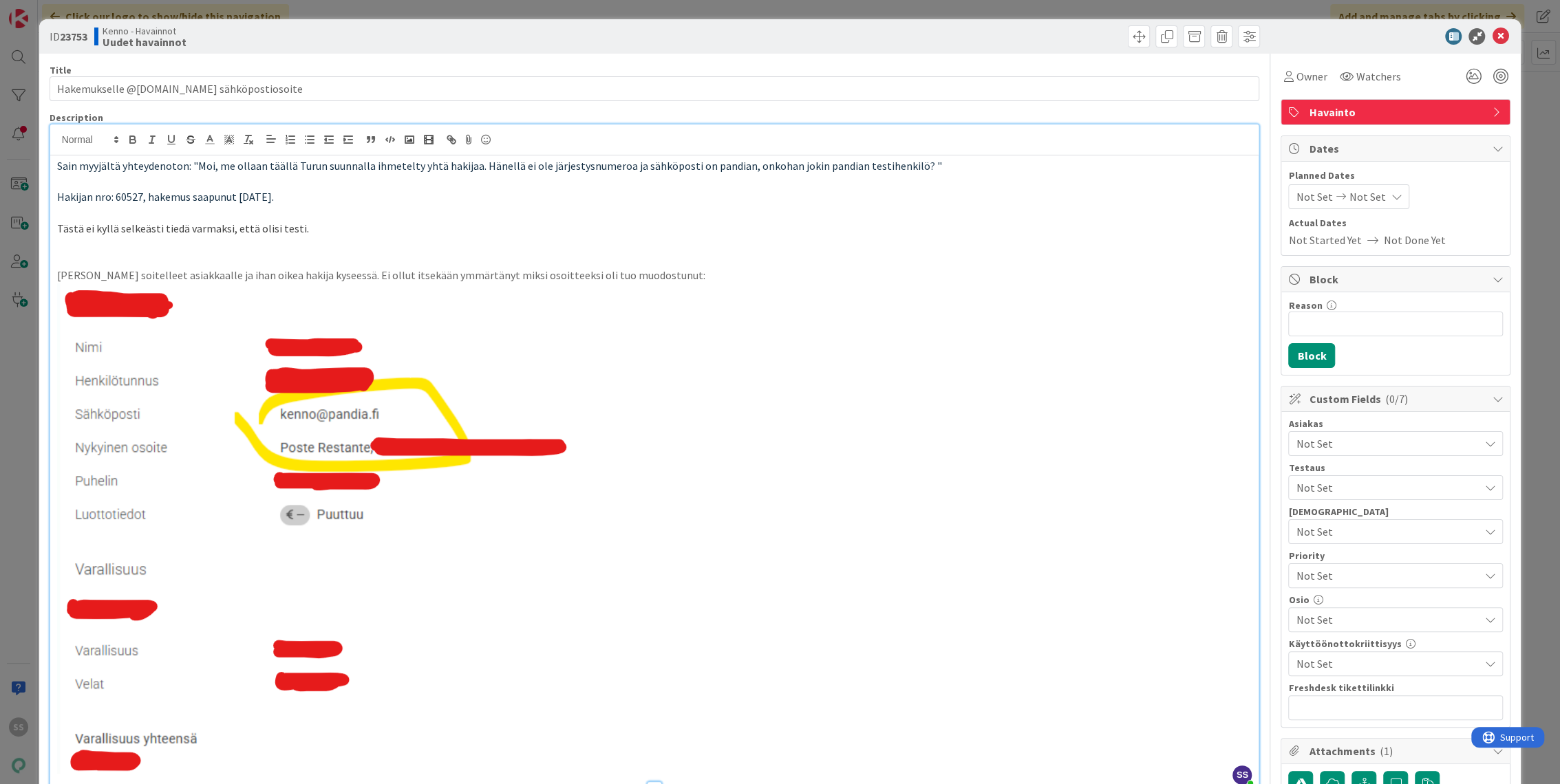
click at [307, 233] on p "Tästä ei kyllä selkeästi tiedä varmaksi, että olisi testi." at bounding box center [655, 229] width 1196 height 16
click at [315, 210] on p at bounding box center [655, 212] width 1196 height 16
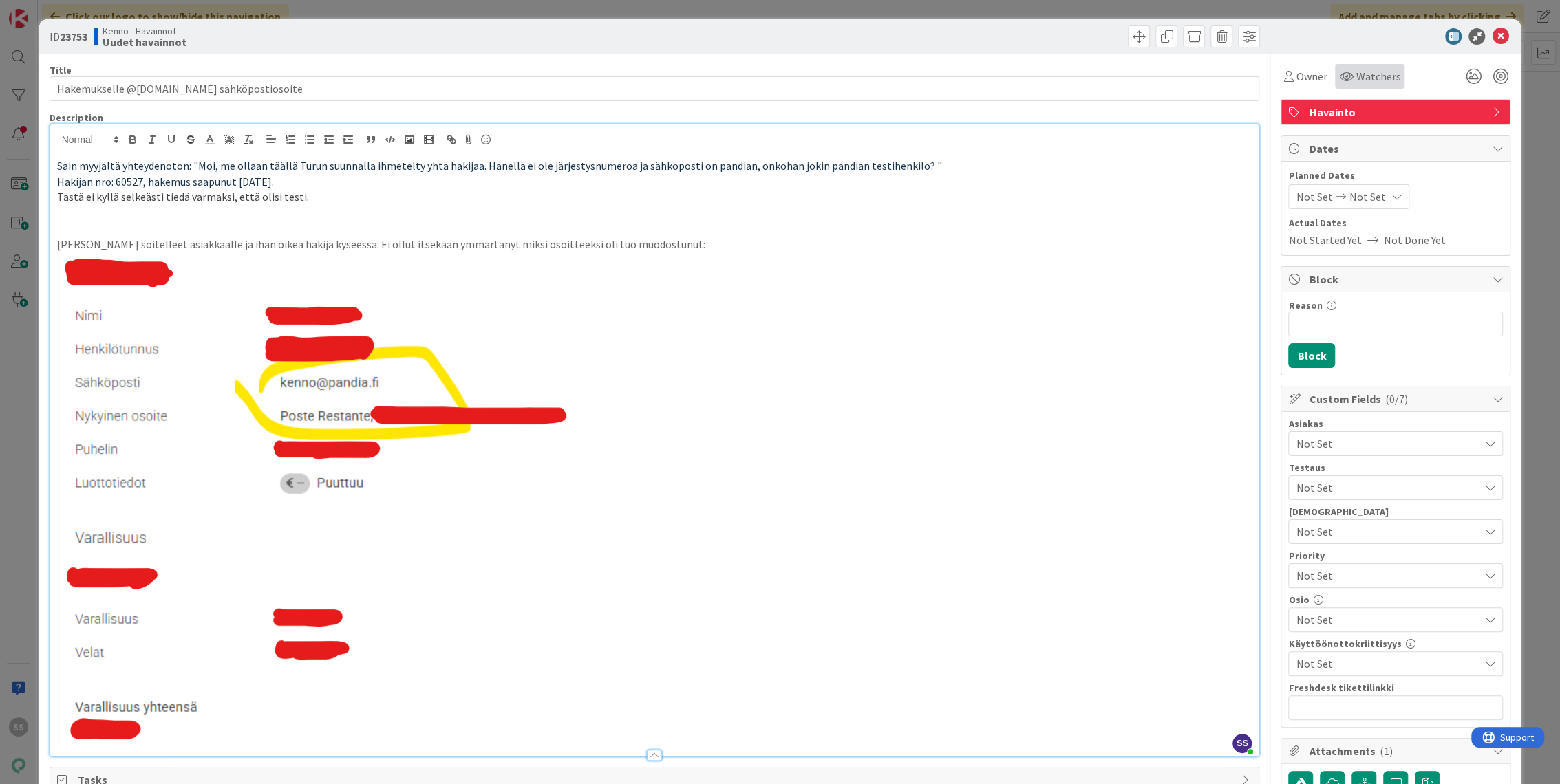
click at [1356, 73] on span "Watchers" at bounding box center [1378, 76] width 45 height 16
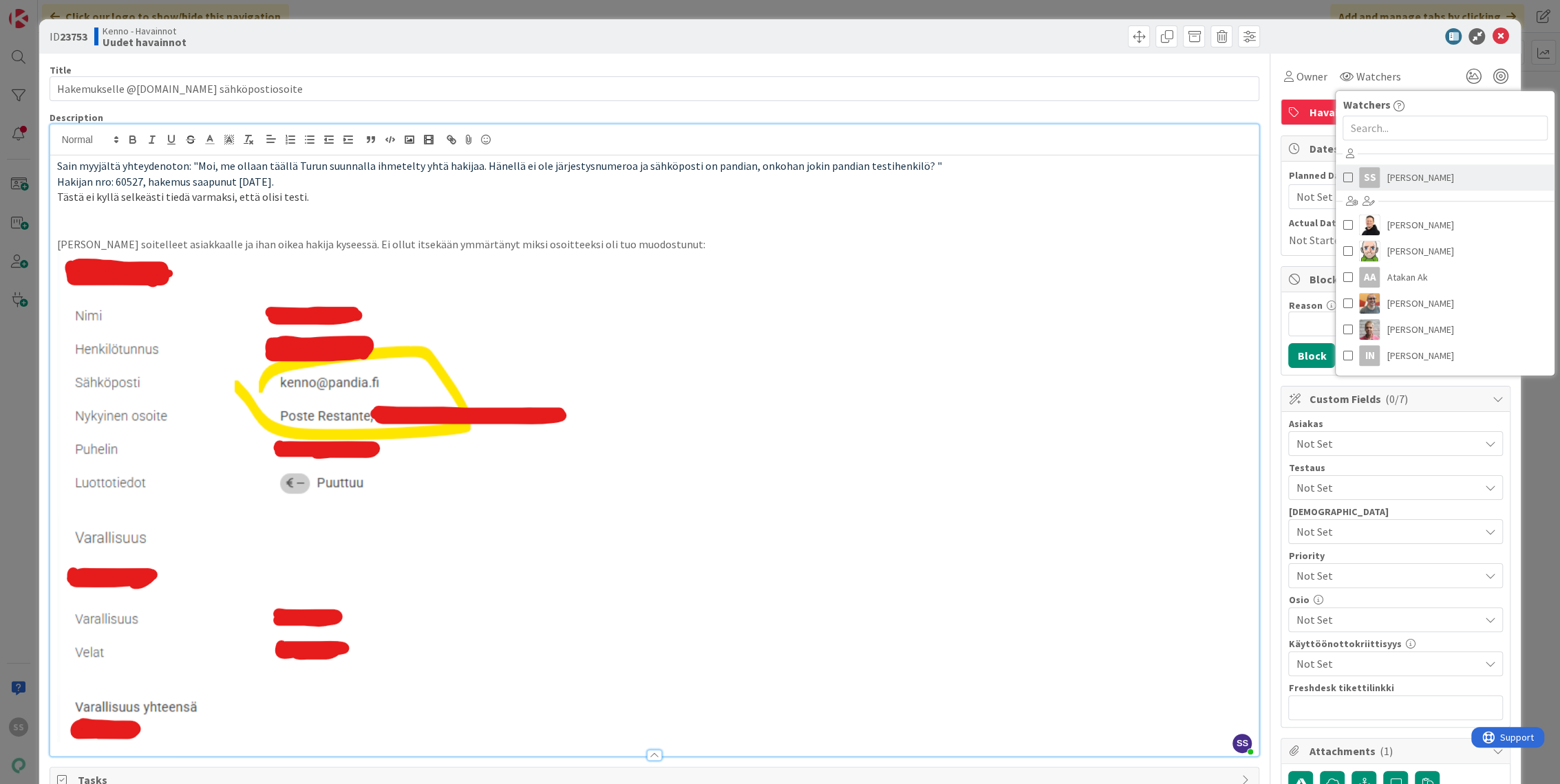
click at [1387, 174] on span "[PERSON_NAME]" at bounding box center [1420, 177] width 67 height 20
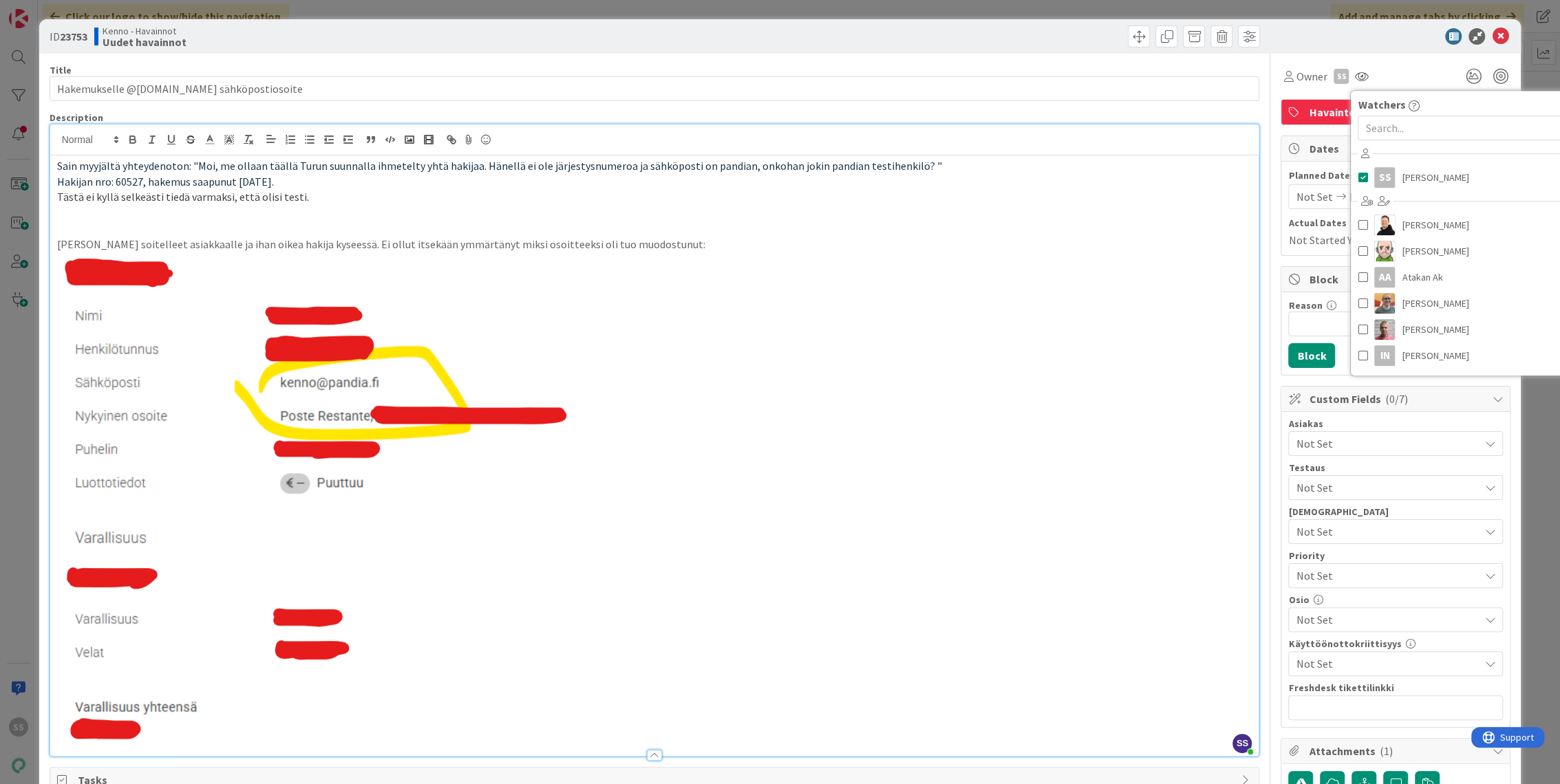
click at [1312, 444] on span "Not Set" at bounding box center [1387, 443] width 183 height 16
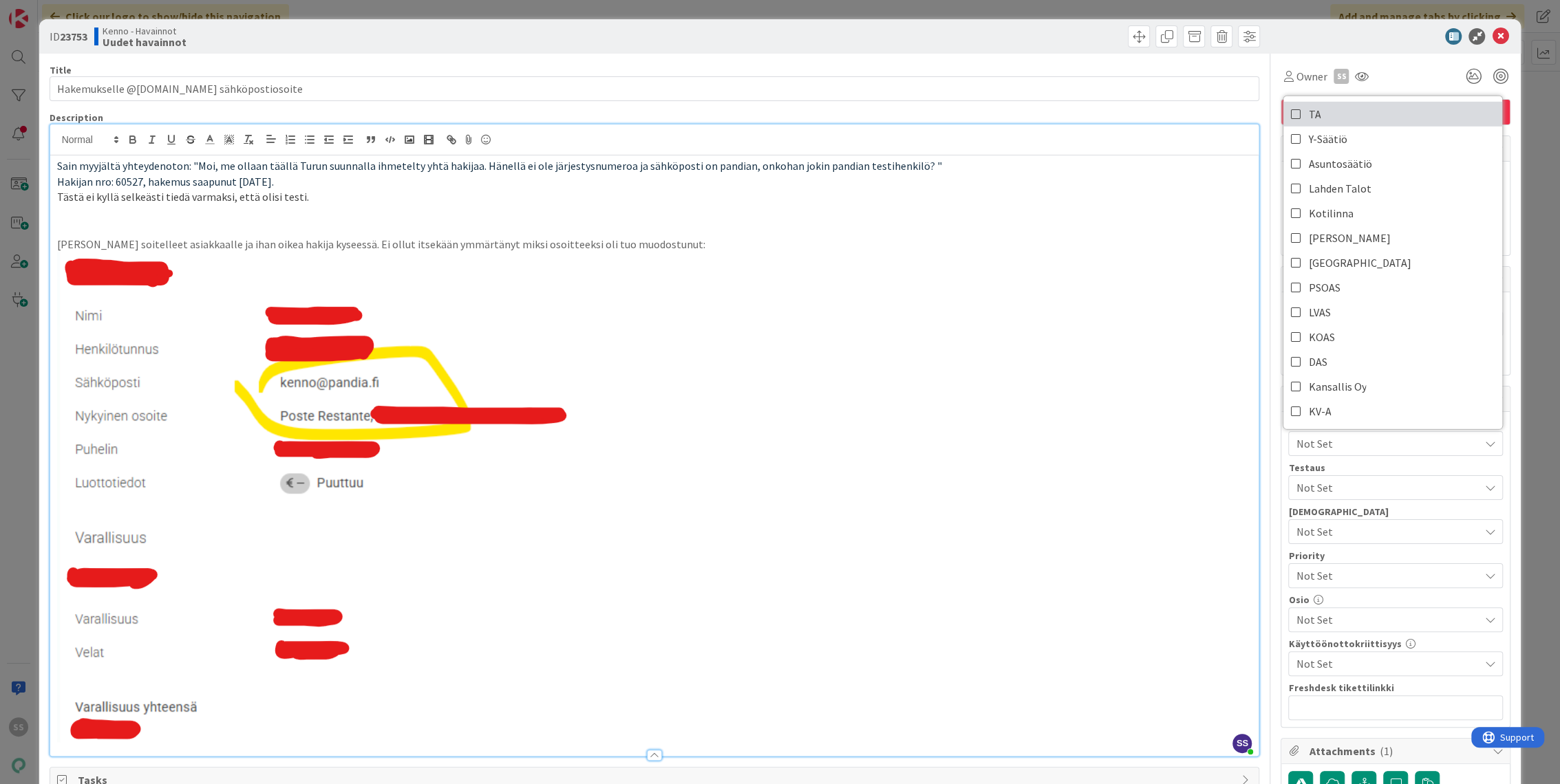
click at [1316, 119] on link "TA" at bounding box center [1392, 114] width 218 height 25
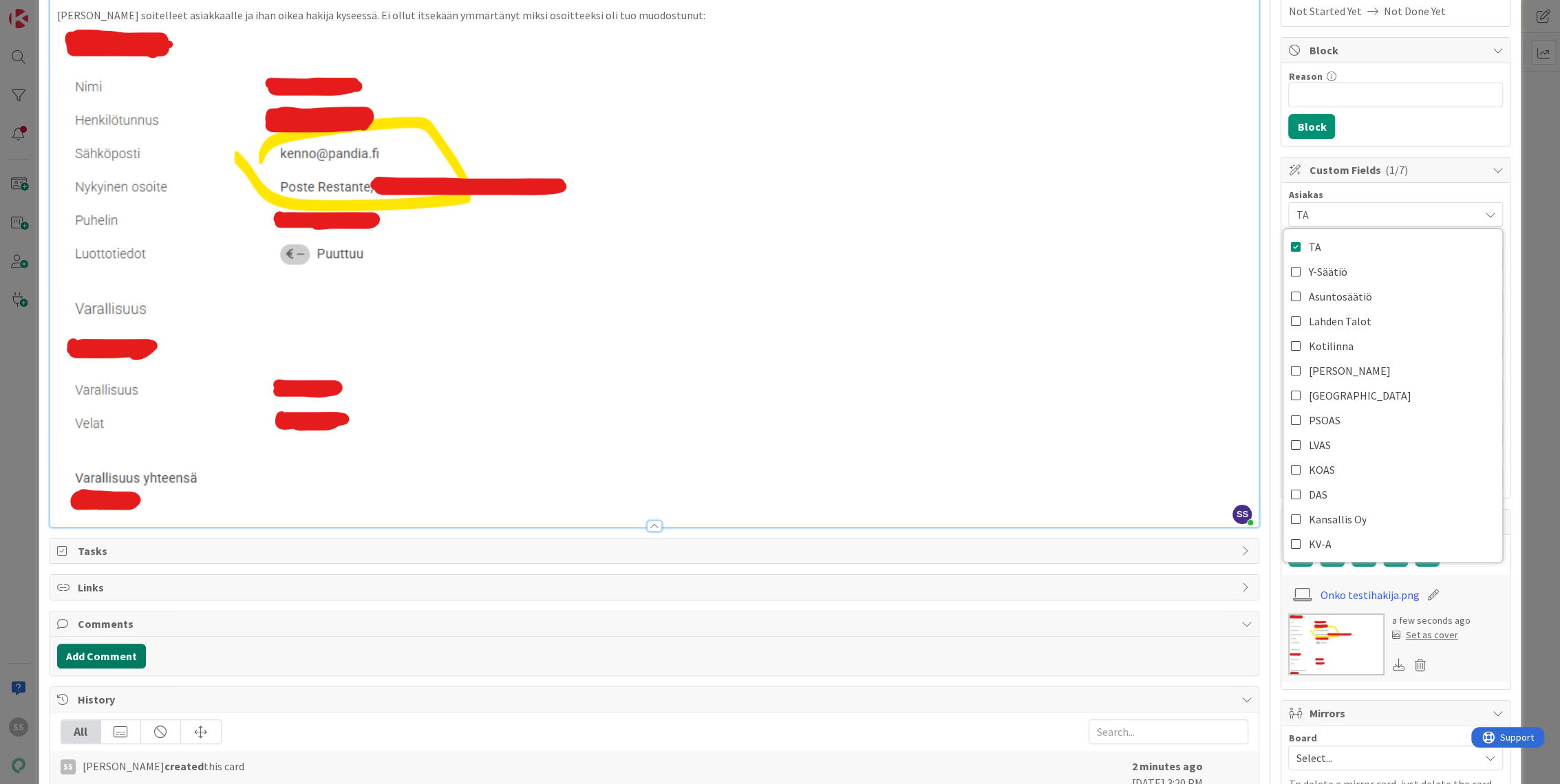
click at [108, 659] on button "Add Comment" at bounding box center [101, 657] width 88 height 25
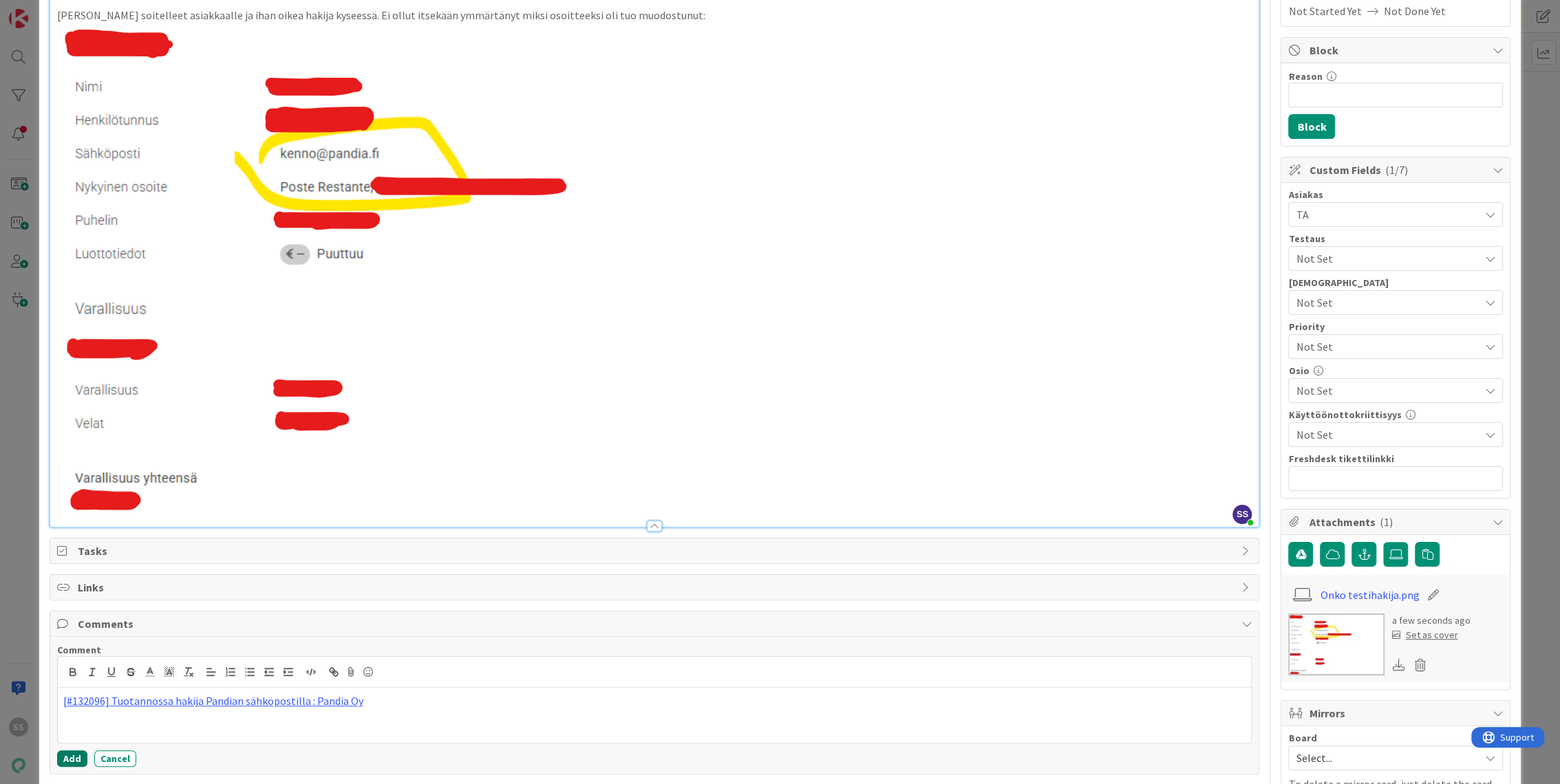
click at [67, 753] on button "Add" at bounding box center [72, 759] width 30 height 16
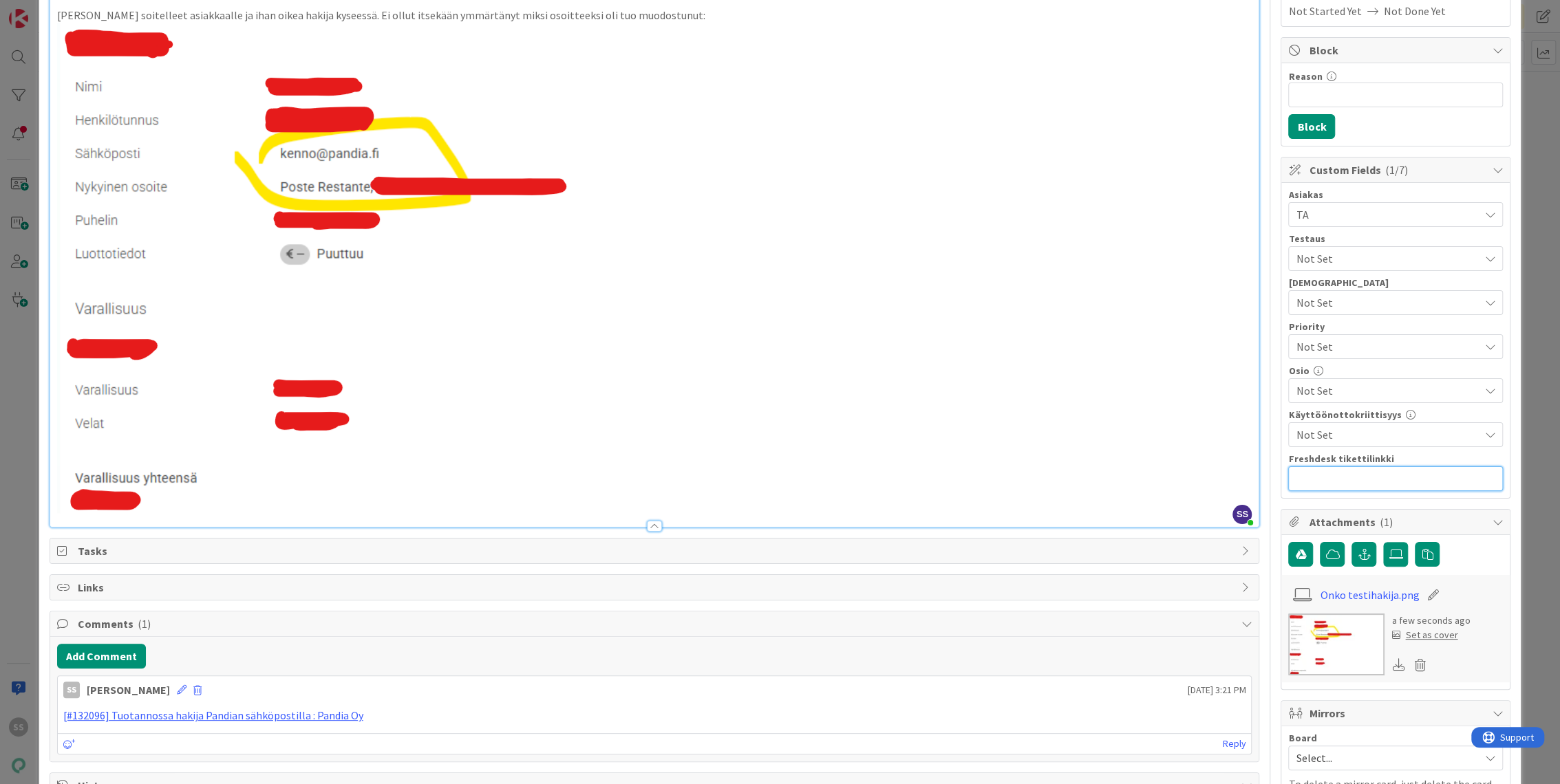
click at [1413, 476] on input "text" at bounding box center [1395, 479] width 215 height 25
paste input "[URL][DOMAIN_NAME]"
type input "[URL][DOMAIN_NAME]"
